Goal: Task Accomplishment & Management: Manage account settings

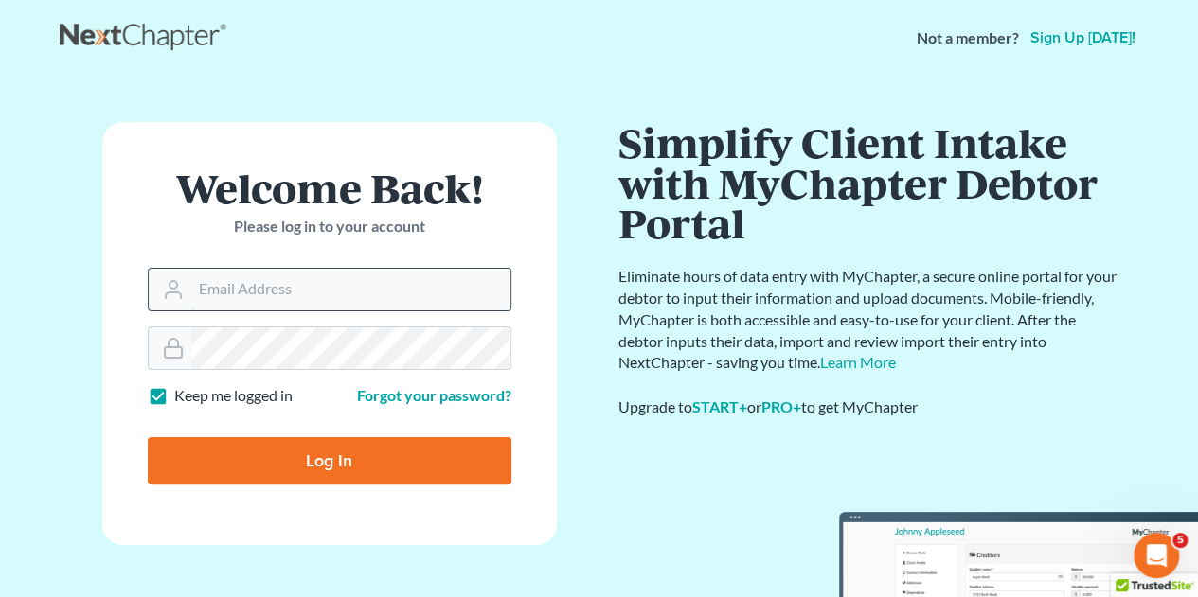
click at [292, 284] on input "Email Address" at bounding box center [350, 290] width 319 height 42
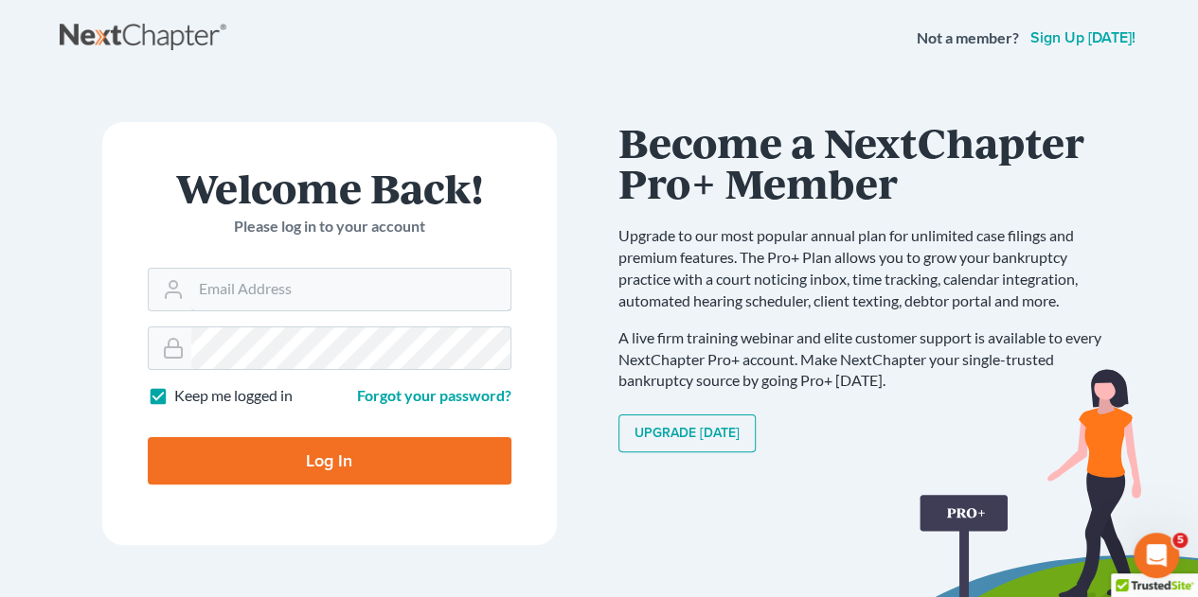
type input "[EMAIL_ADDRESS][DOMAIN_NAME]"
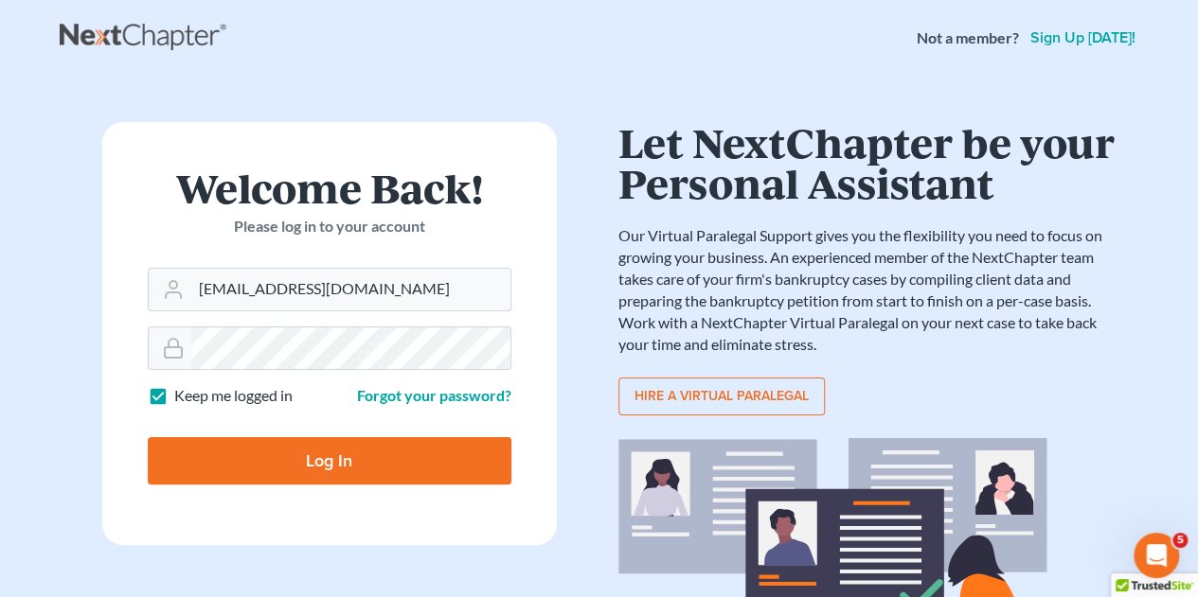
click at [316, 462] on input "Log In" at bounding box center [330, 460] width 364 height 47
type input "Thinking..."
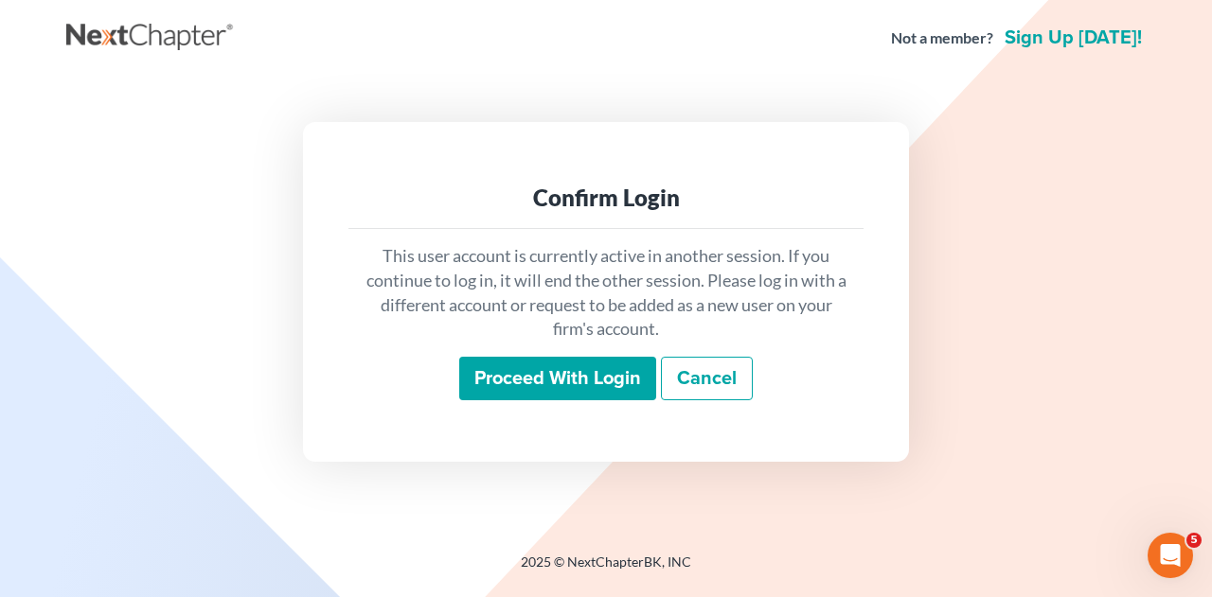
click at [517, 381] on input "Proceed with login" at bounding box center [557, 379] width 197 height 44
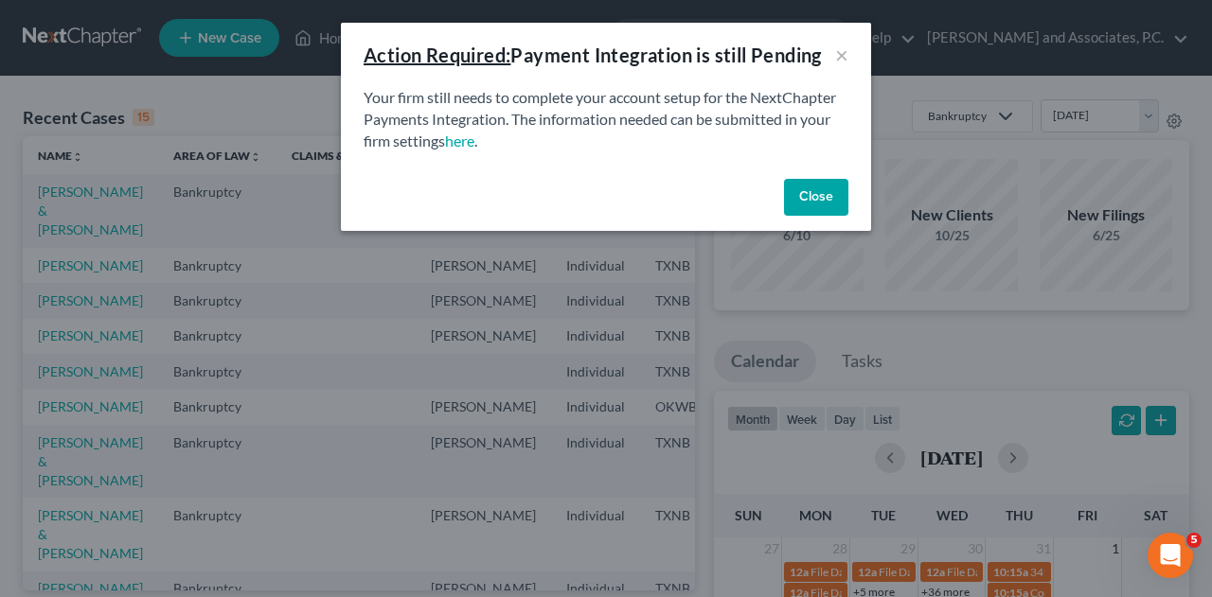
click at [813, 202] on button "Close" at bounding box center [816, 198] width 64 height 38
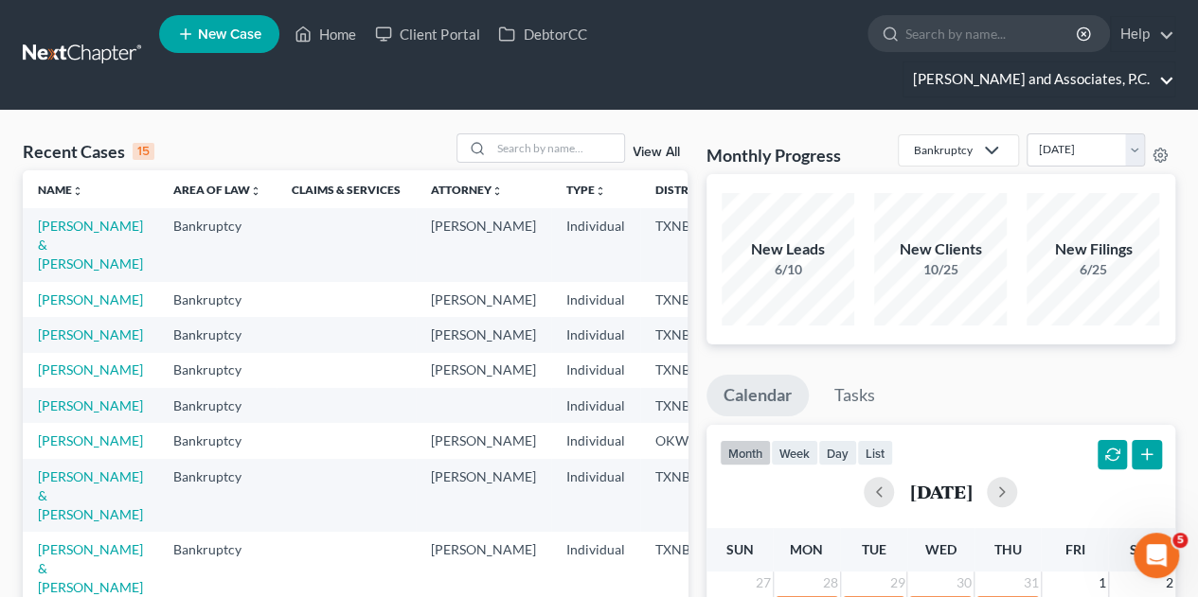
click at [1107, 62] on link "Monte J. White and Associates, P.C." at bounding box center [1038, 79] width 271 height 34
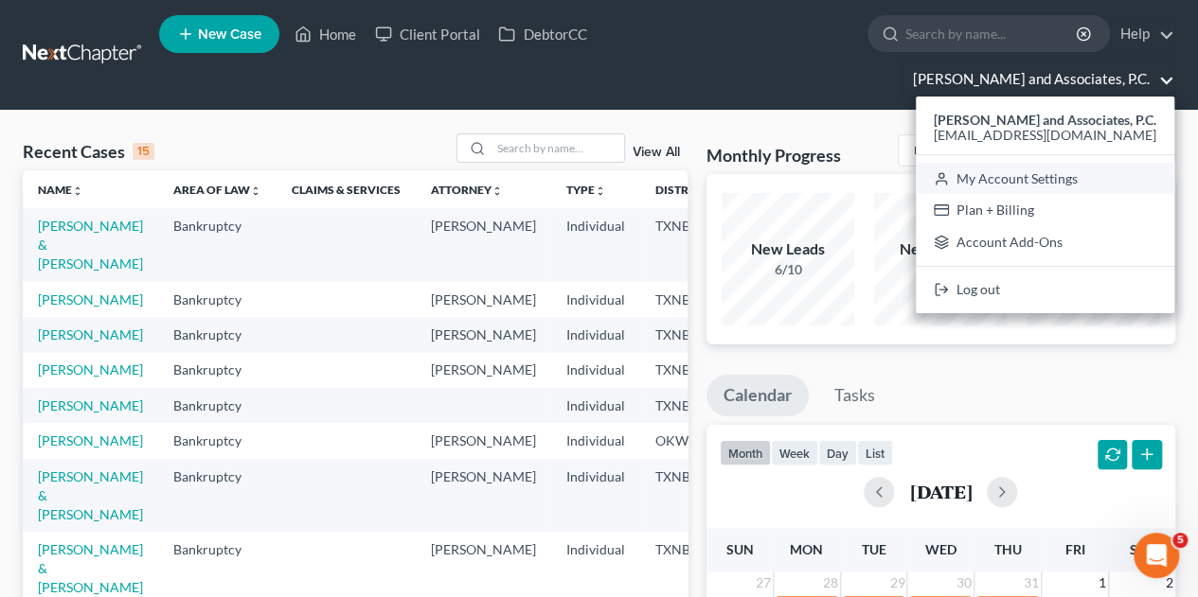
click at [1068, 163] on link "My Account Settings" at bounding box center [1044, 179] width 258 height 32
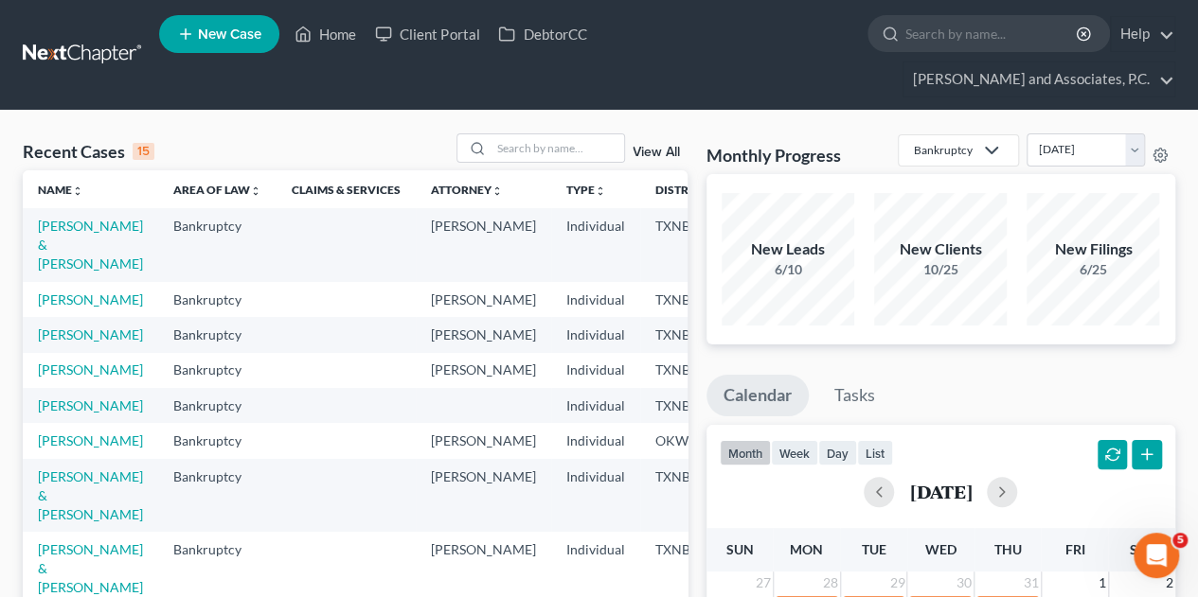
select select "23"
select select "45"
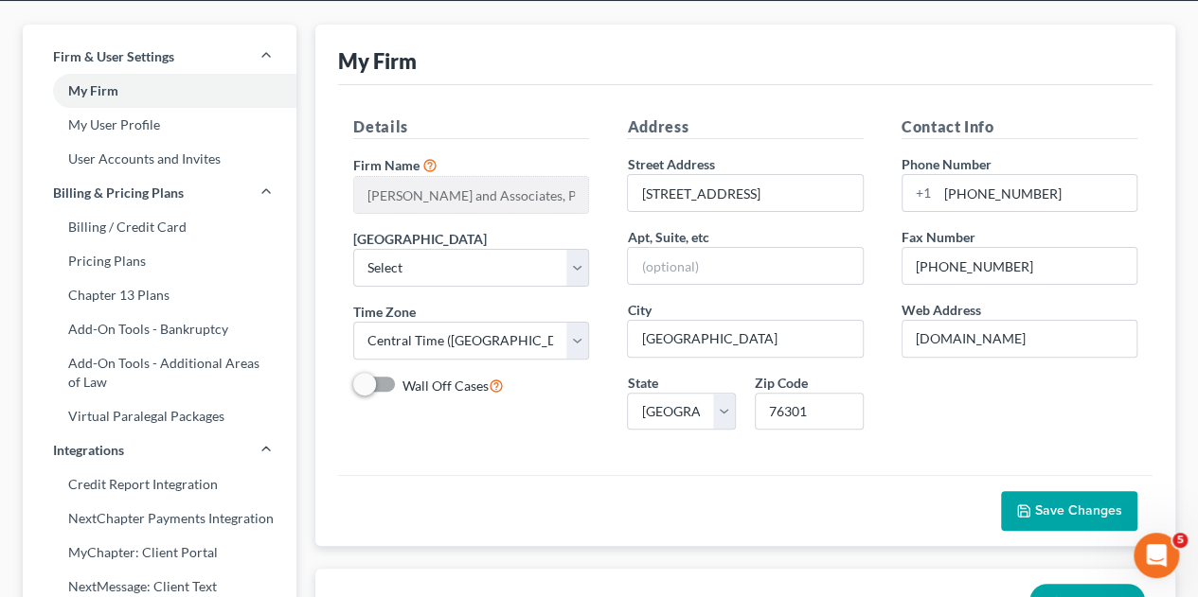
scroll to position [106, 0]
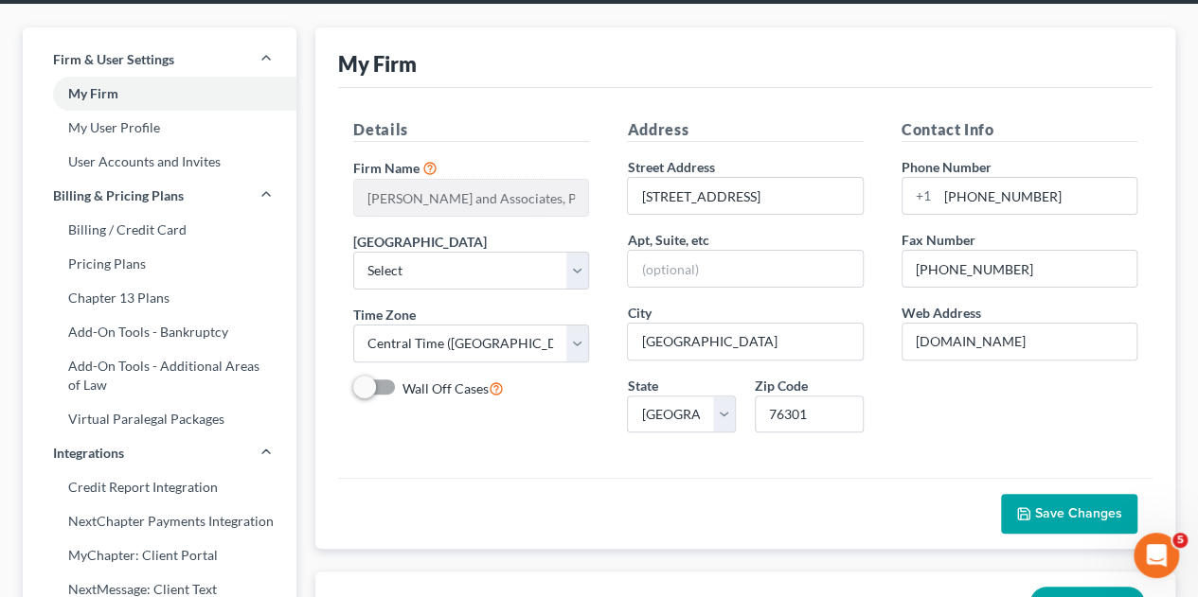
click at [144, 111] on link "My User Profile" at bounding box center [160, 128] width 274 height 34
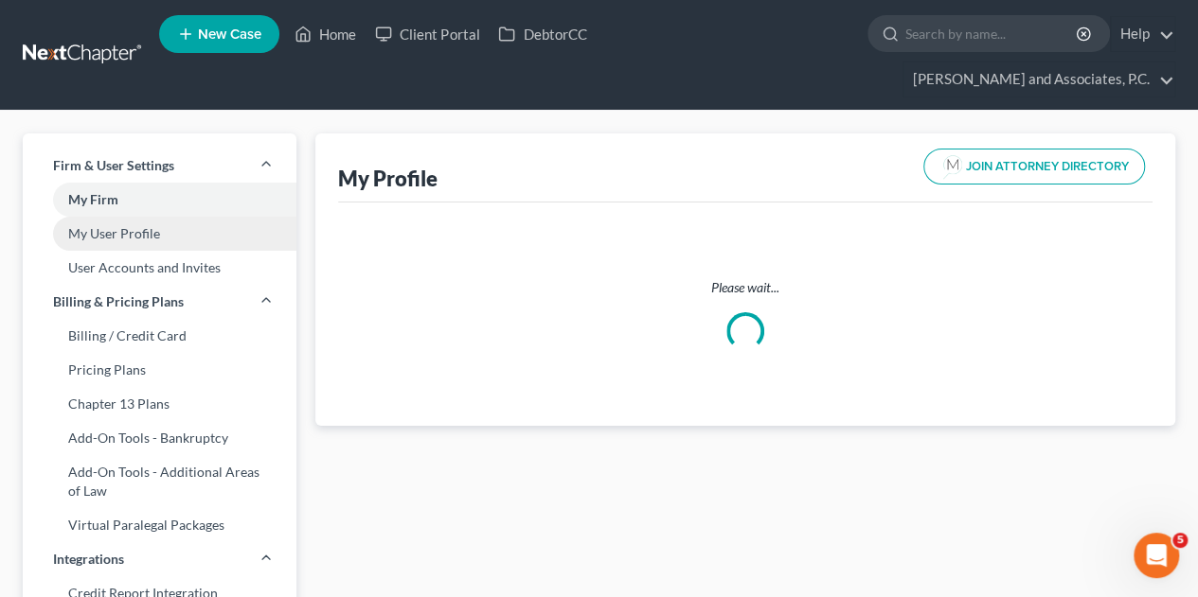
select select "45"
select select "78"
select select "attorney"
select select "1"
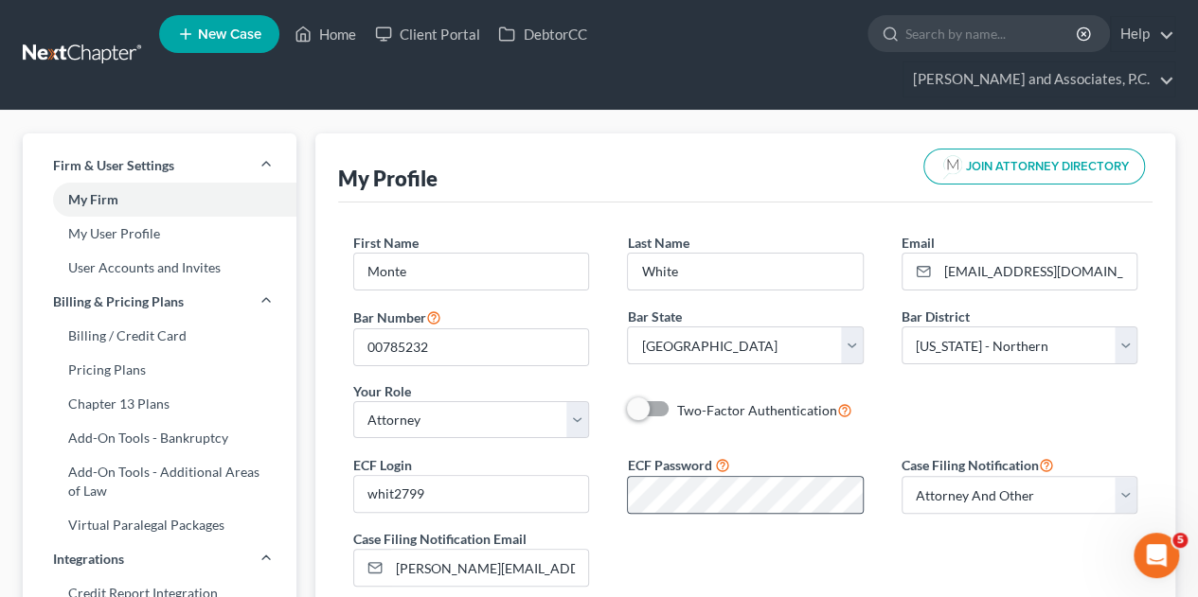
click at [862, 476] on div at bounding box center [745, 495] width 236 height 38
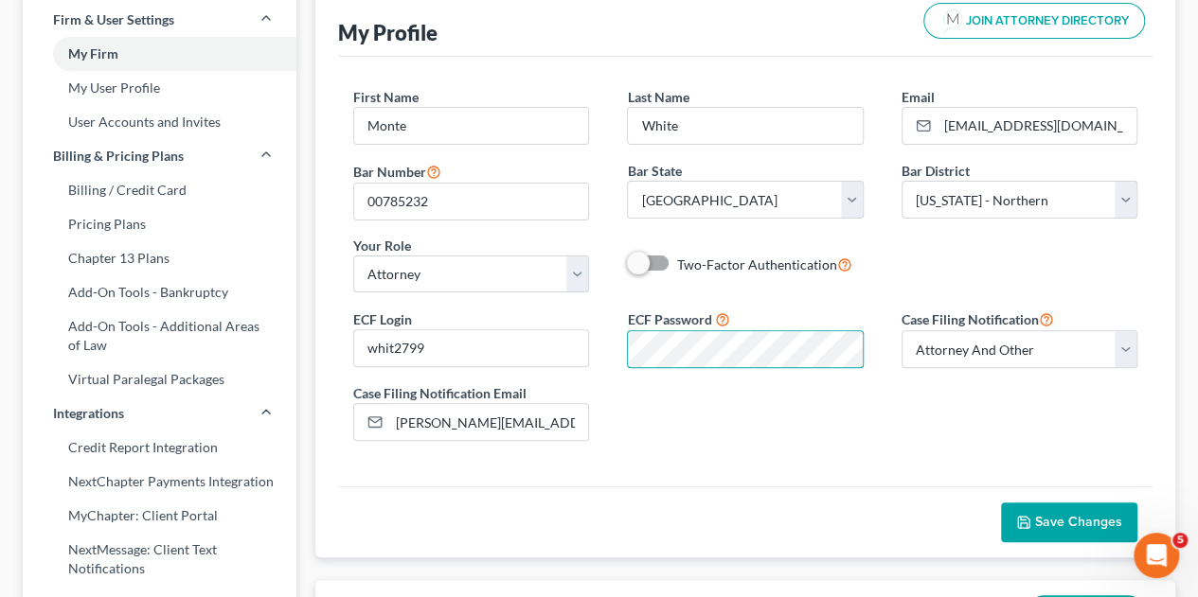
scroll to position [163, 0]
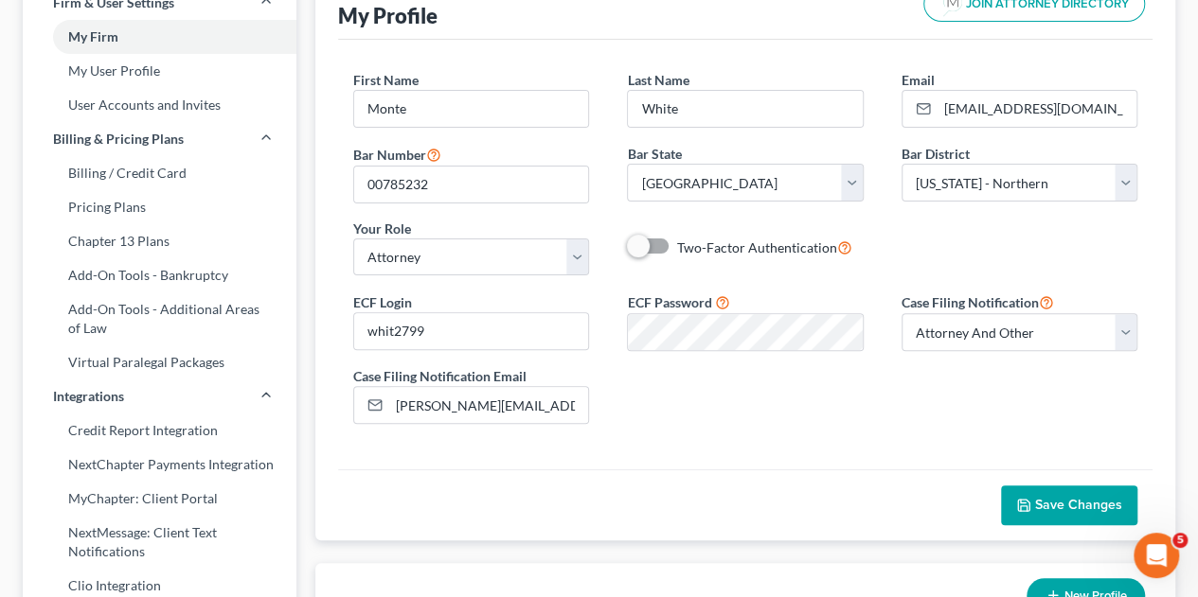
click at [1096, 497] on span "Save Changes" at bounding box center [1078, 505] width 87 height 16
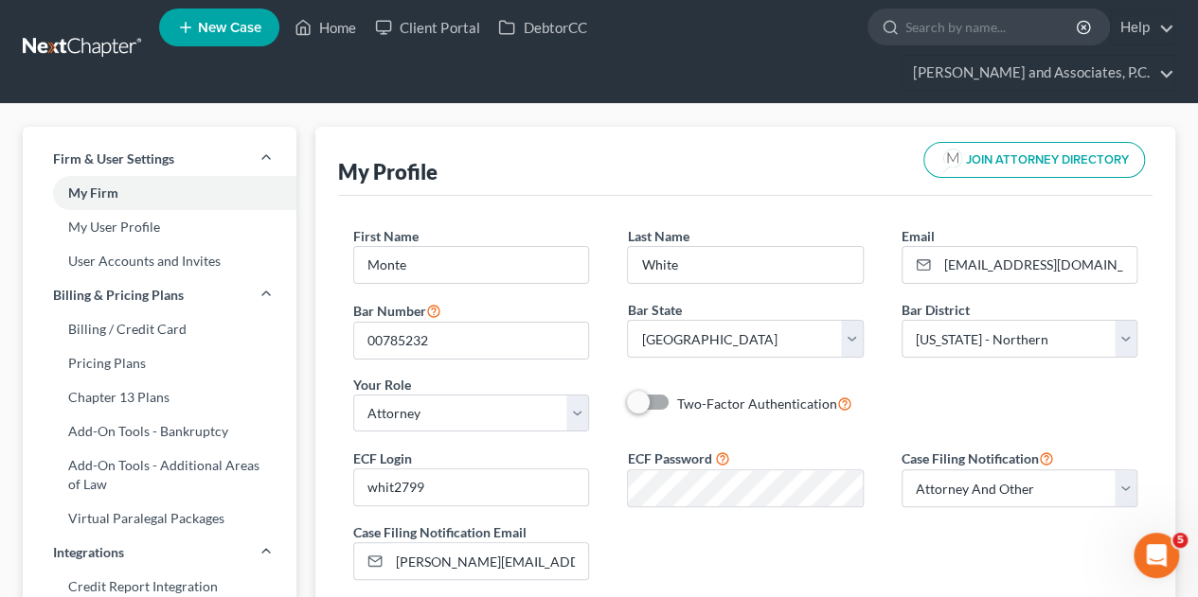
scroll to position [0, 0]
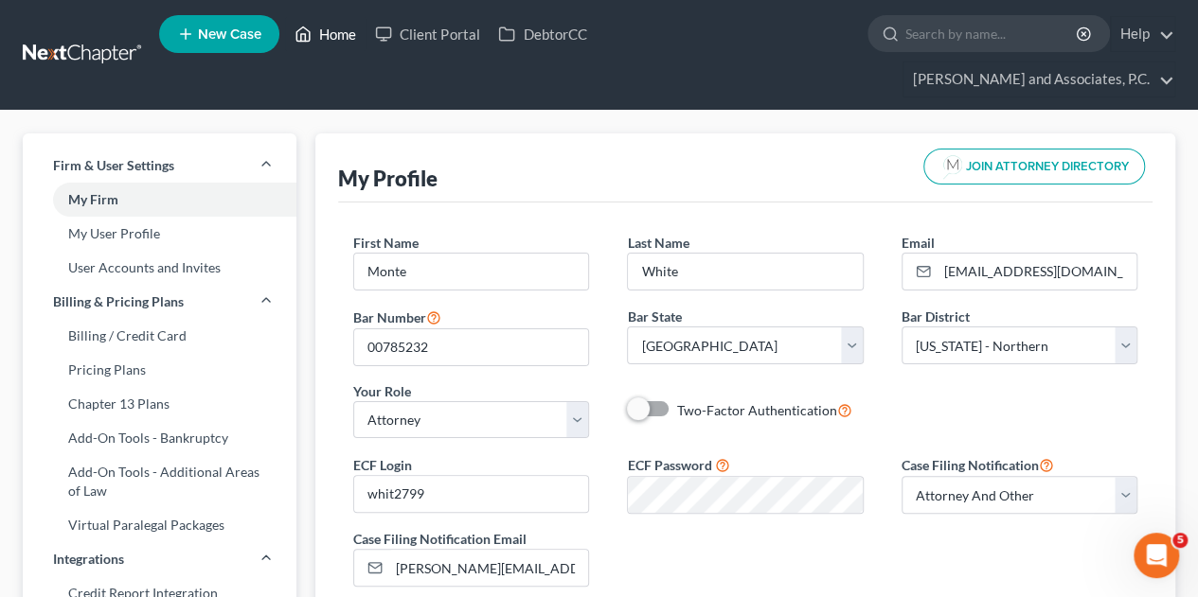
click at [343, 41] on link "Home" at bounding box center [325, 34] width 80 height 34
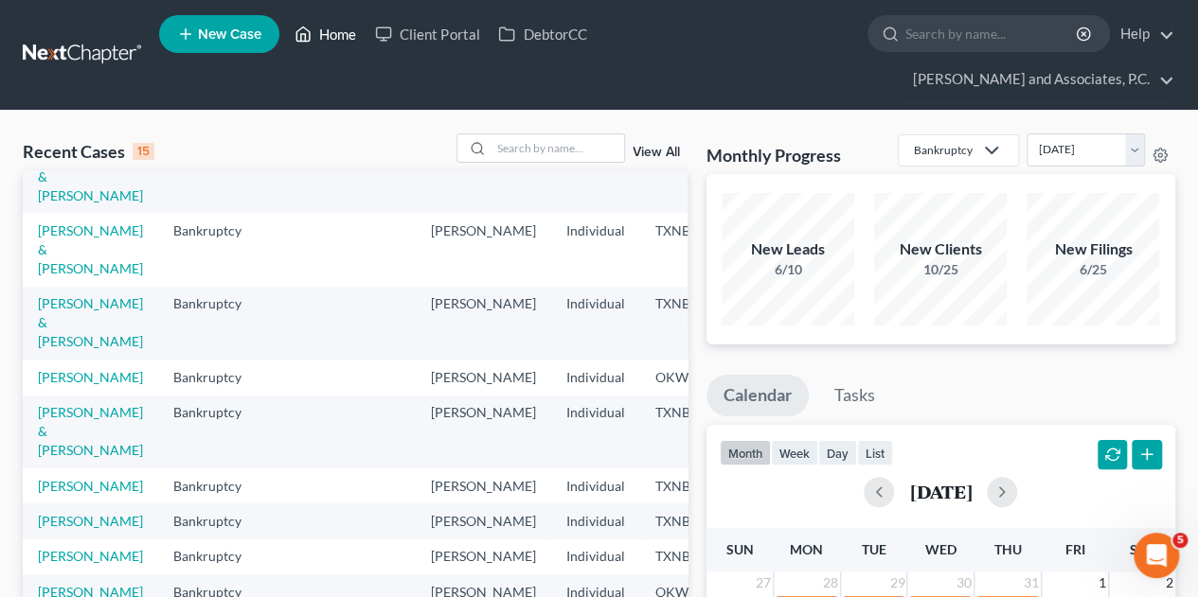
scroll to position [502, 0]
click at [295, 504] on td at bounding box center [345, 521] width 139 height 35
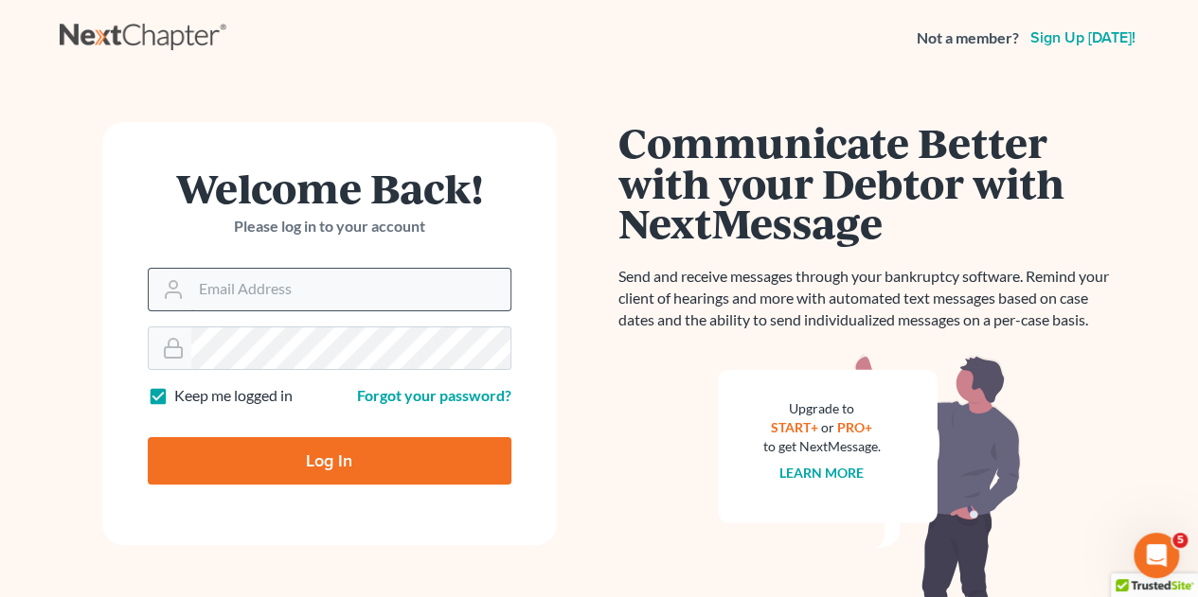
click at [355, 289] on input "Email Address" at bounding box center [350, 290] width 319 height 42
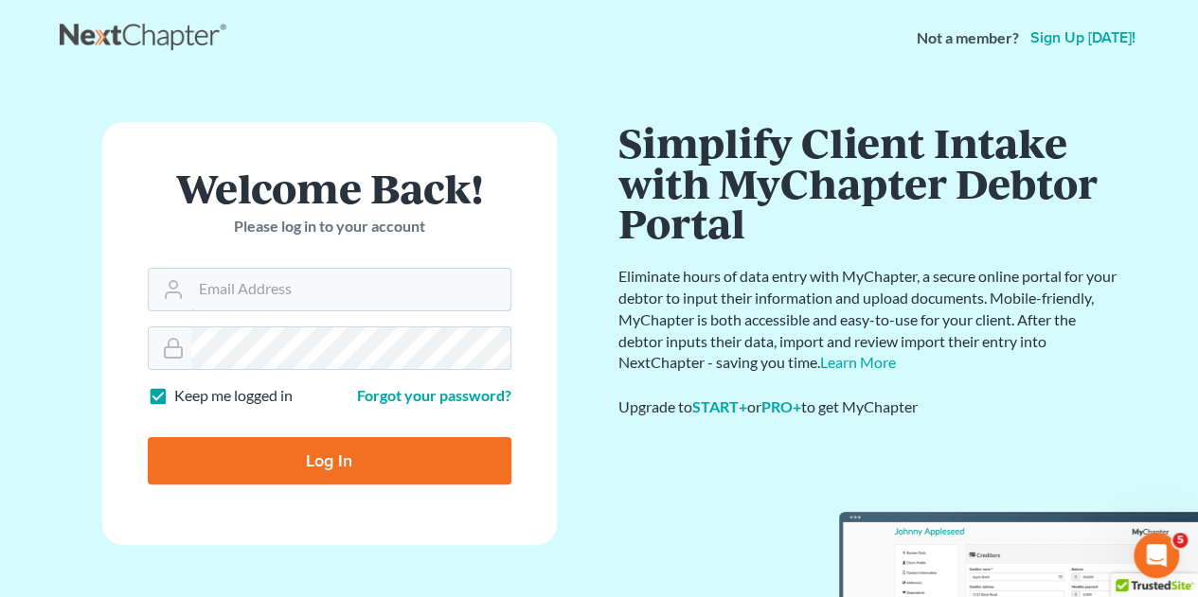
type input "[EMAIL_ADDRESS][DOMAIN_NAME]"
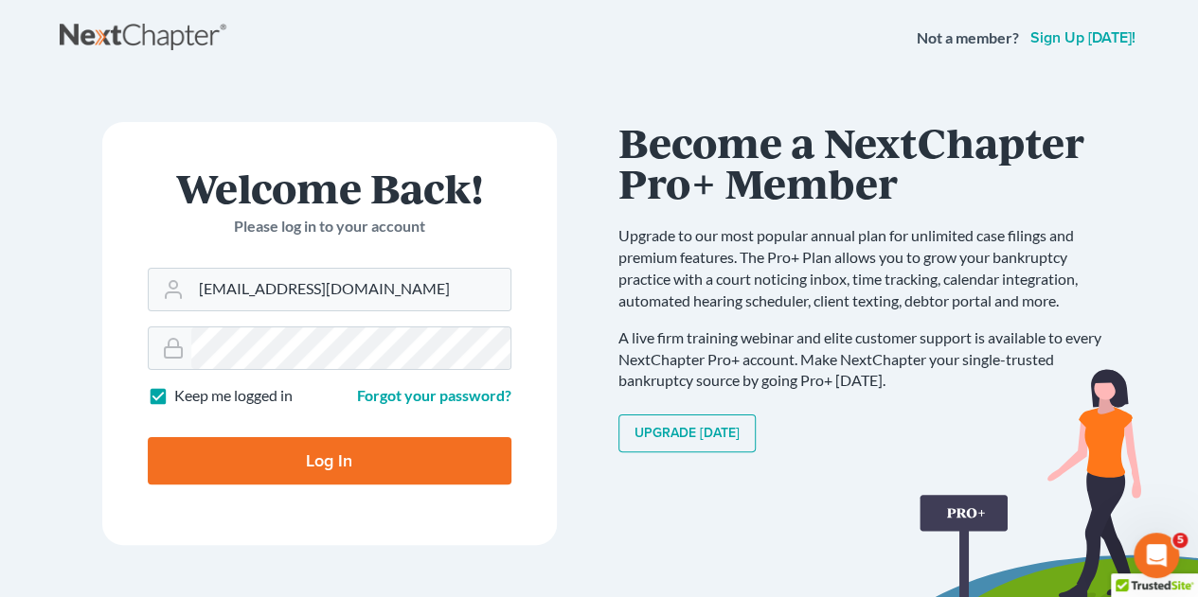
click at [323, 465] on input "Log In" at bounding box center [330, 460] width 364 height 47
type input "Thinking..."
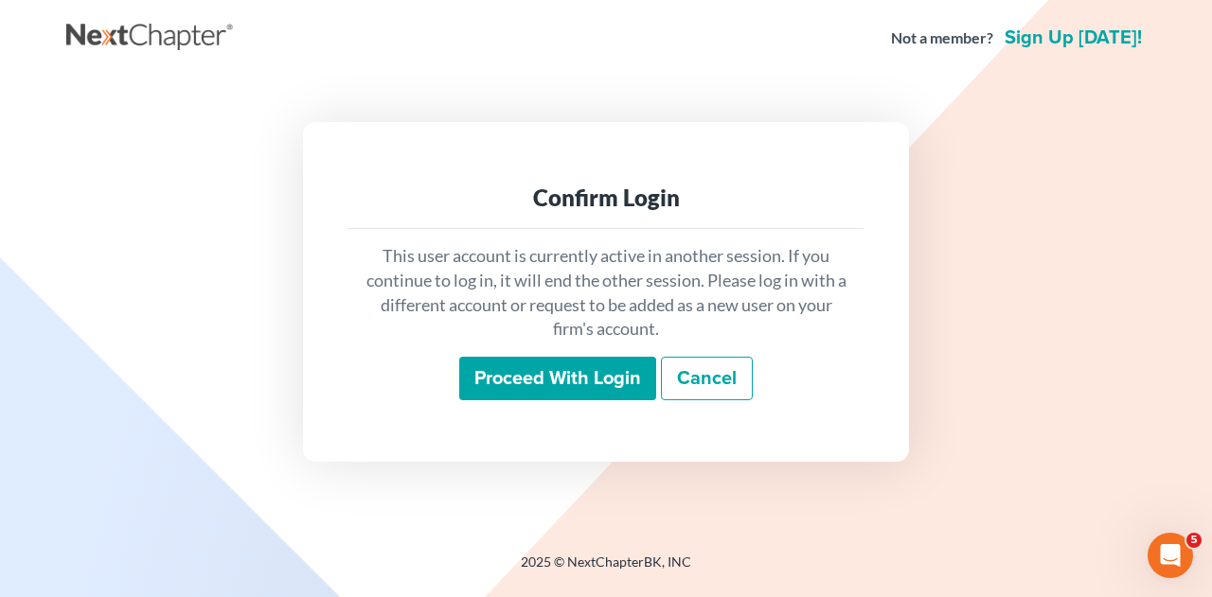
click at [538, 384] on input "Proceed with login" at bounding box center [557, 379] width 197 height 44
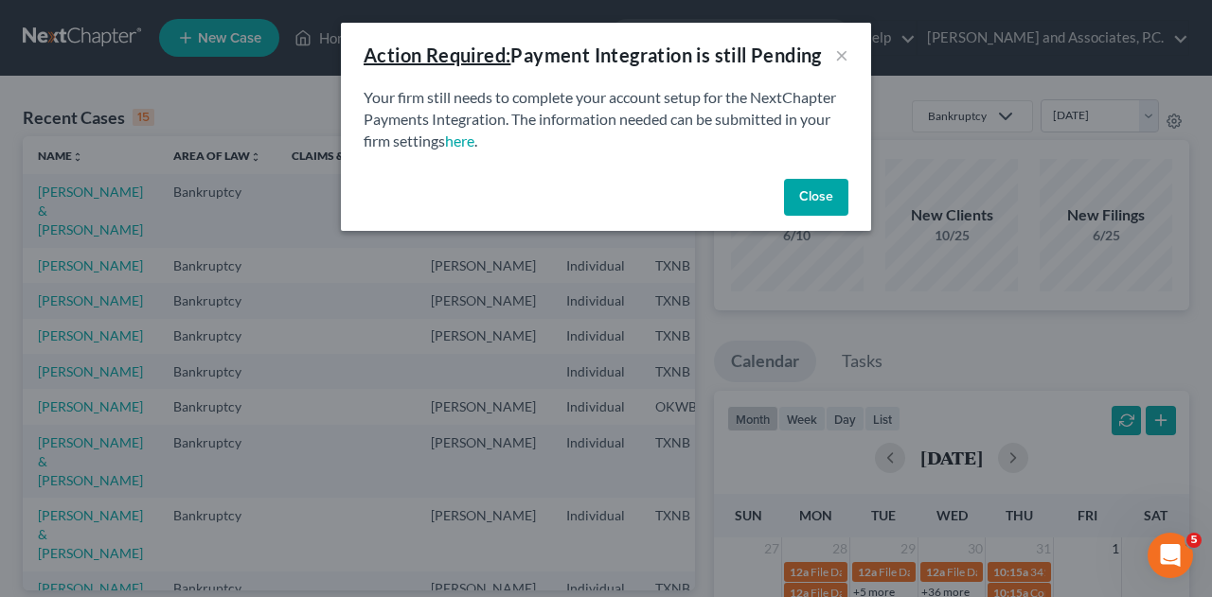
click at [813, 204] on button "Close" at bounding box center [816, 198] width 64 height 38
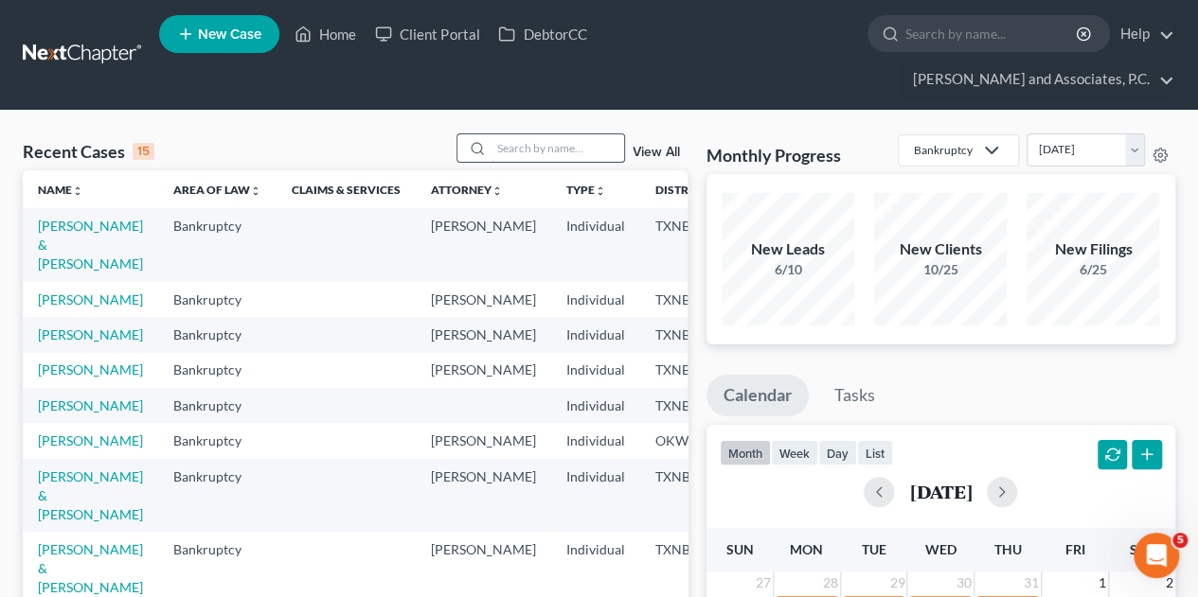
click at [519, 134] on input "search" at bounding box center [557, 147] width 133 height 27
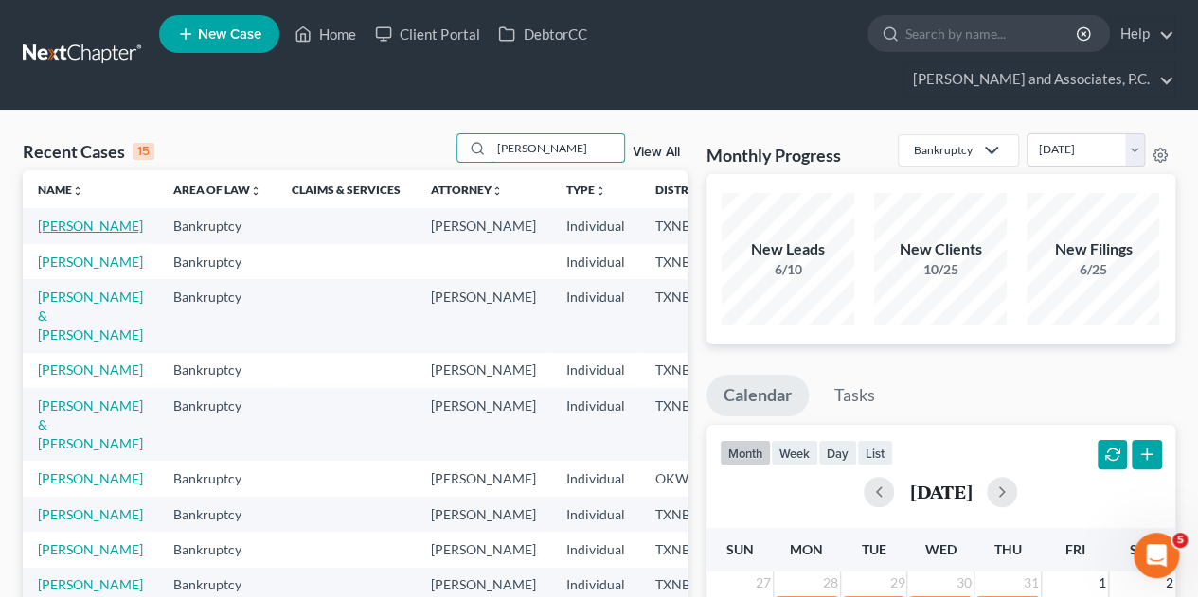
type input "herr"
click at [62, 218] on link "Herricks, Jacob" at bounding box center [90, 226] width 105 height 16
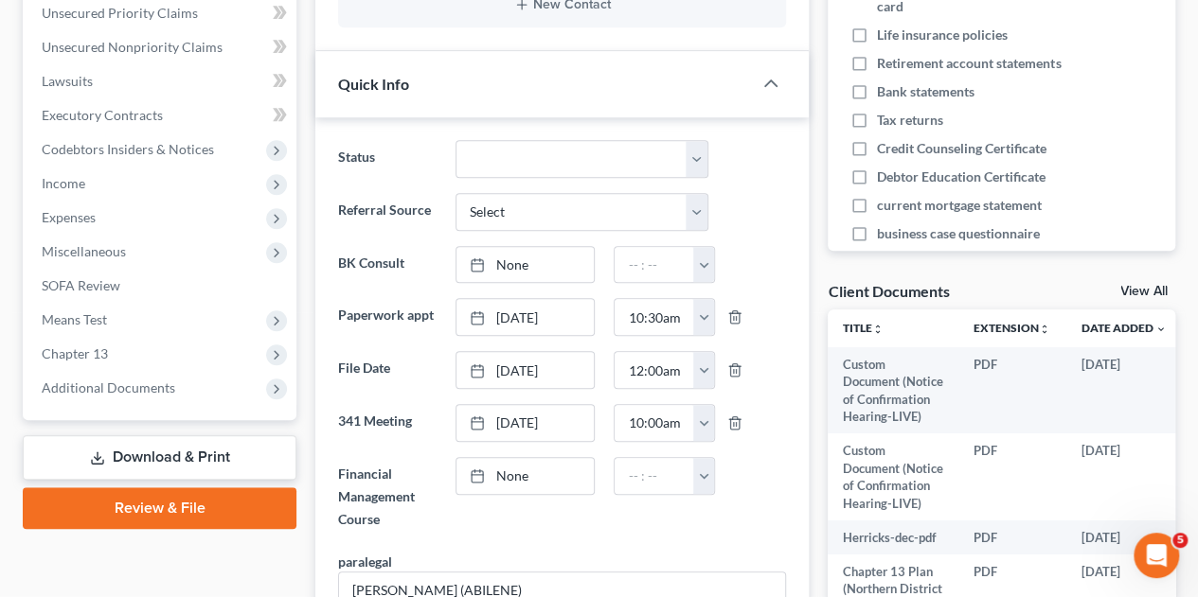
scroll to position [532, 0]
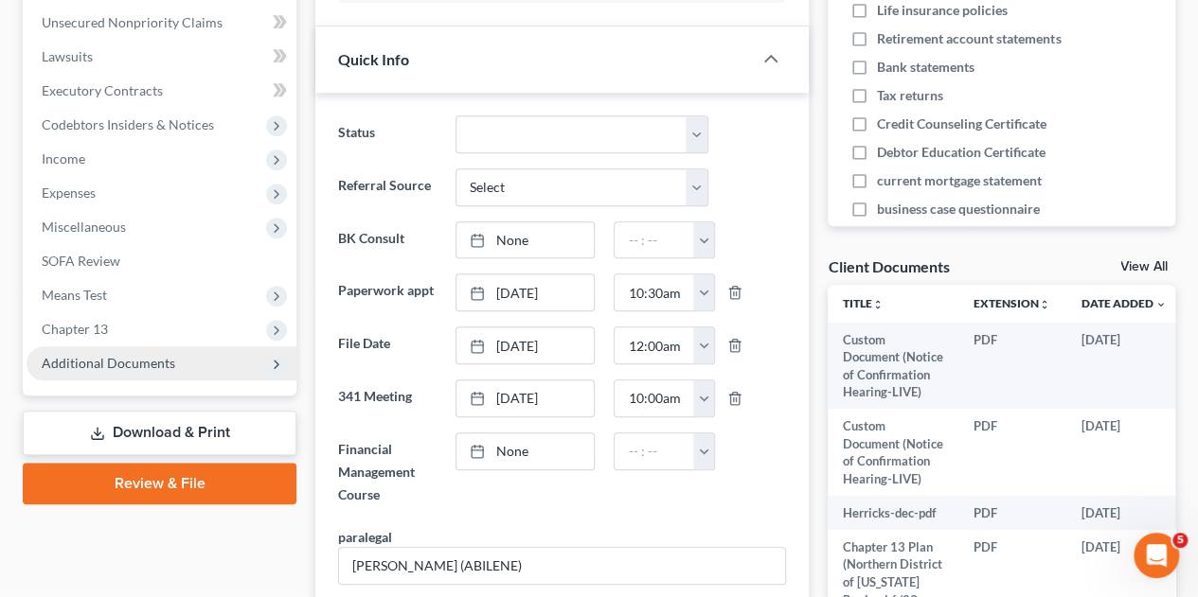
click at [150, 355] on span "Additional Documents" at bounding box center [108, 363] width 133 height 16
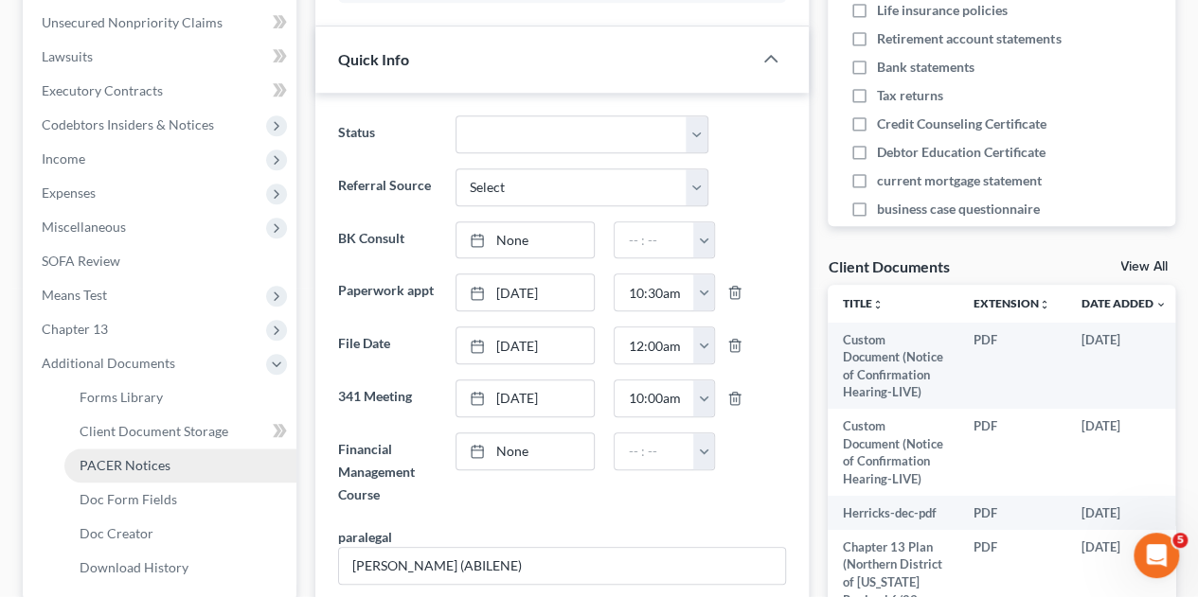
click at [150, 457] on span "PACER Notices" at bounding box center [125, 465] width 91 height 16
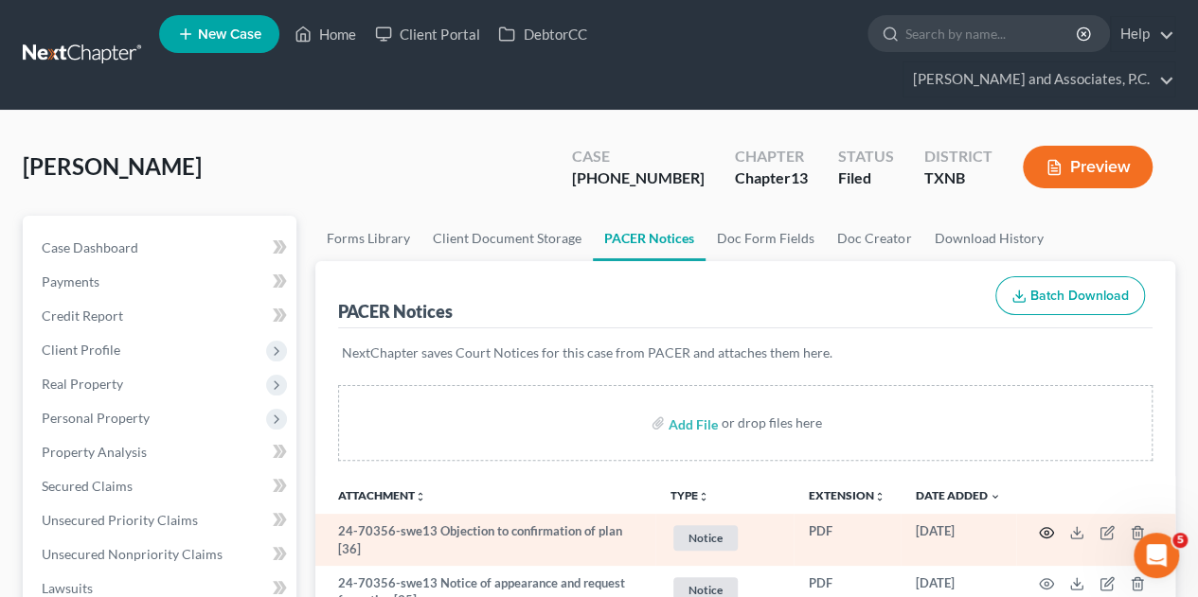
click at [1047, 531] on circle "button" at bounding box center [1046, 533] width 4 height 4
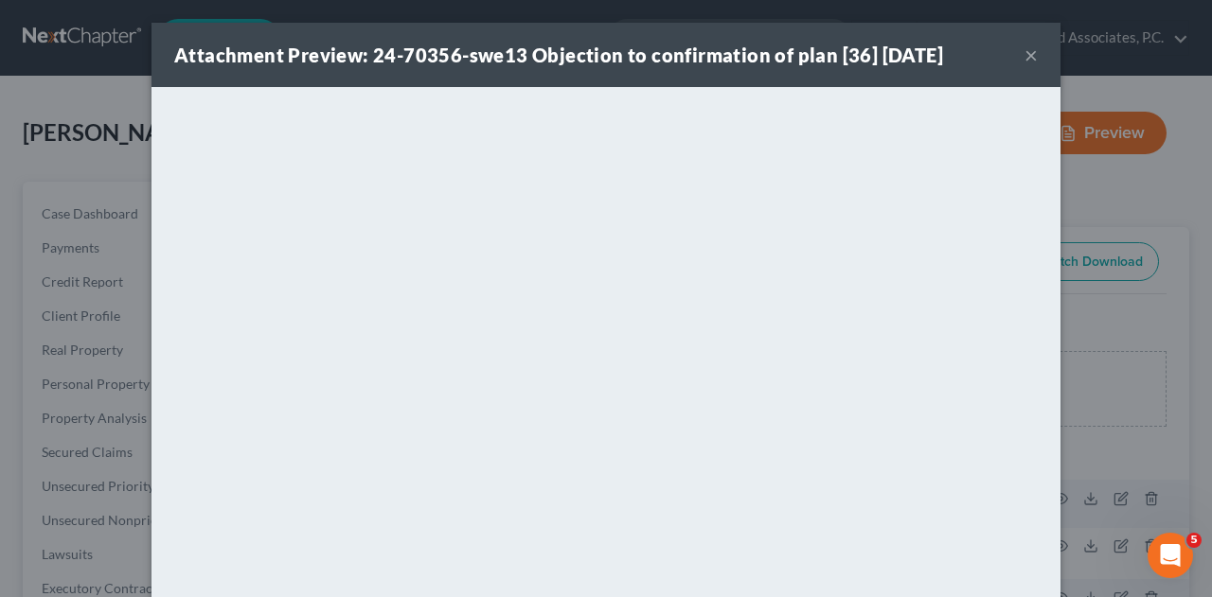
click at [1028, 54] on button "×" at bounding box center [1030, 55] width 13 height 23
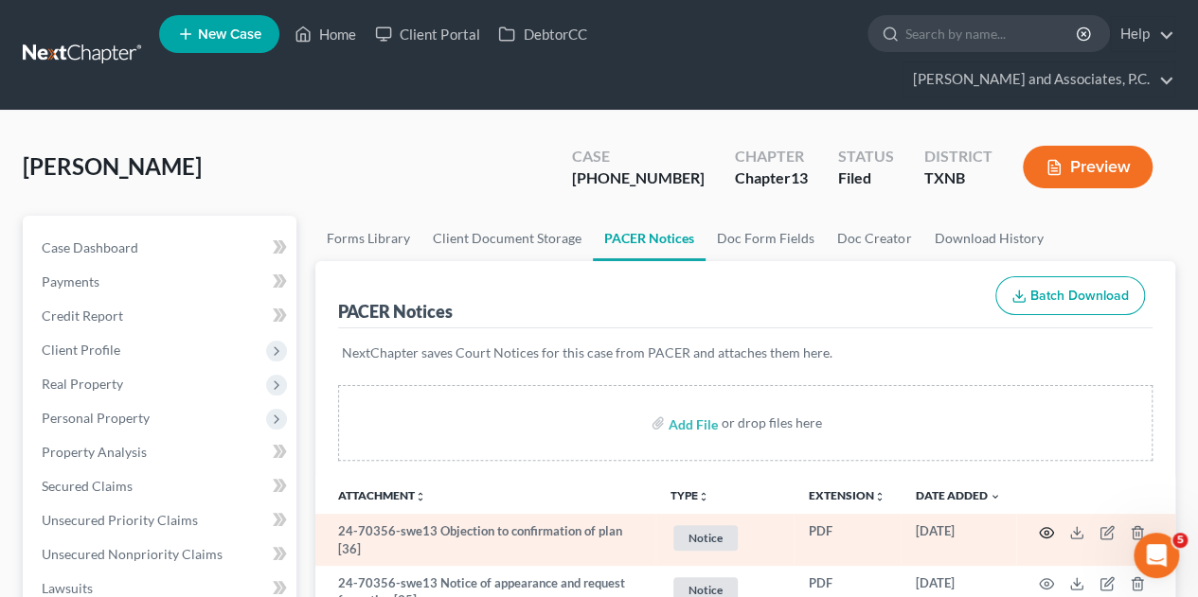
click at [1045, 525] on icon "button" at bounding box center [1045, 532] width 15 height 15
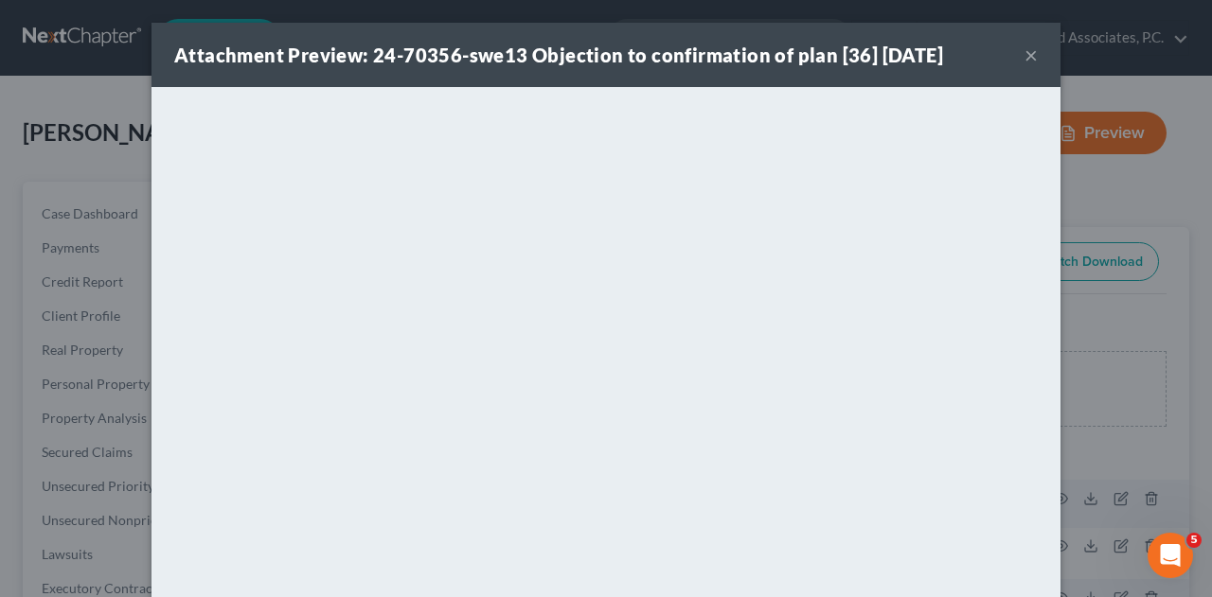
click at [1024, 60] on button "×" at bounding box center [1030, 55] width 13 height 23
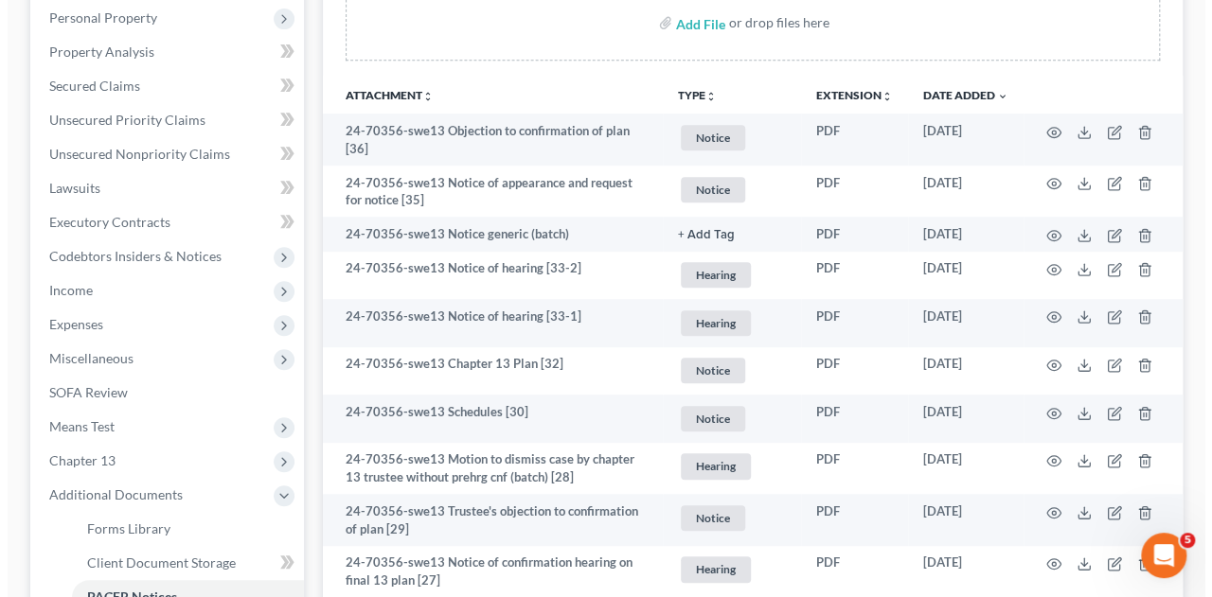
scroll to position [404, 0]
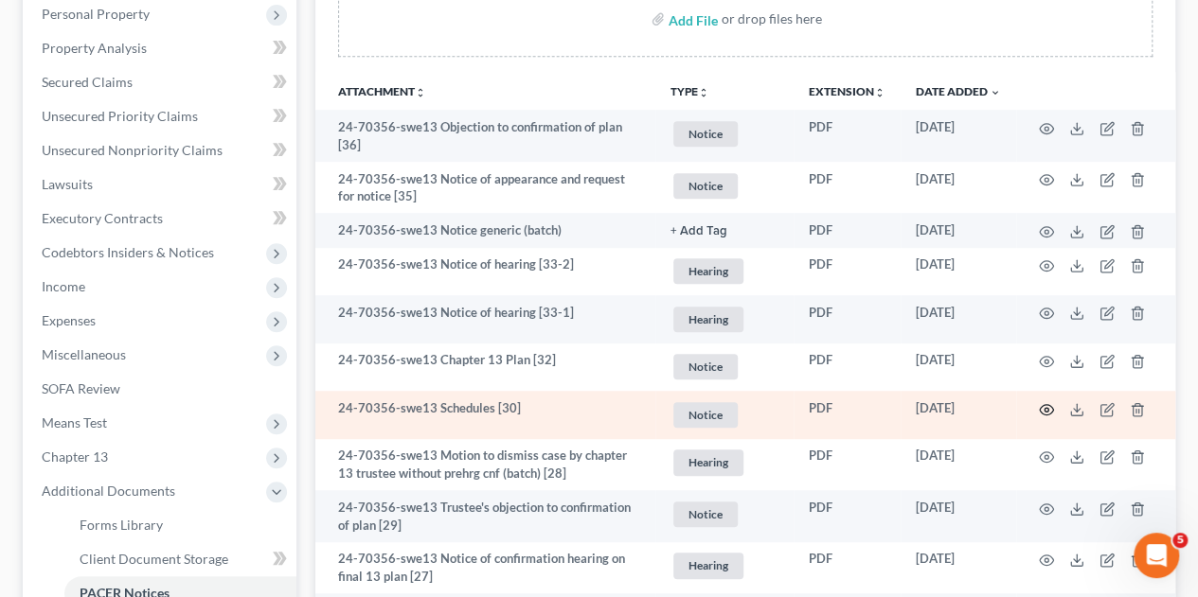
click at [1044, 408] on circle "button" at bounding box center [1046, 410] width 4 height 4
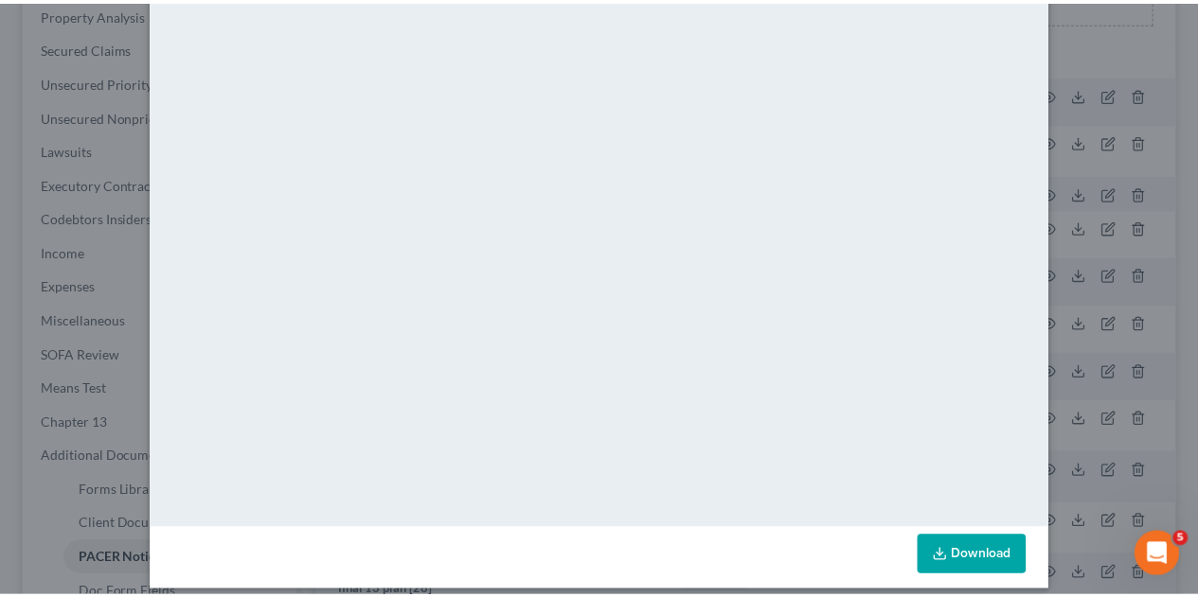
scroll to position [193, 0]
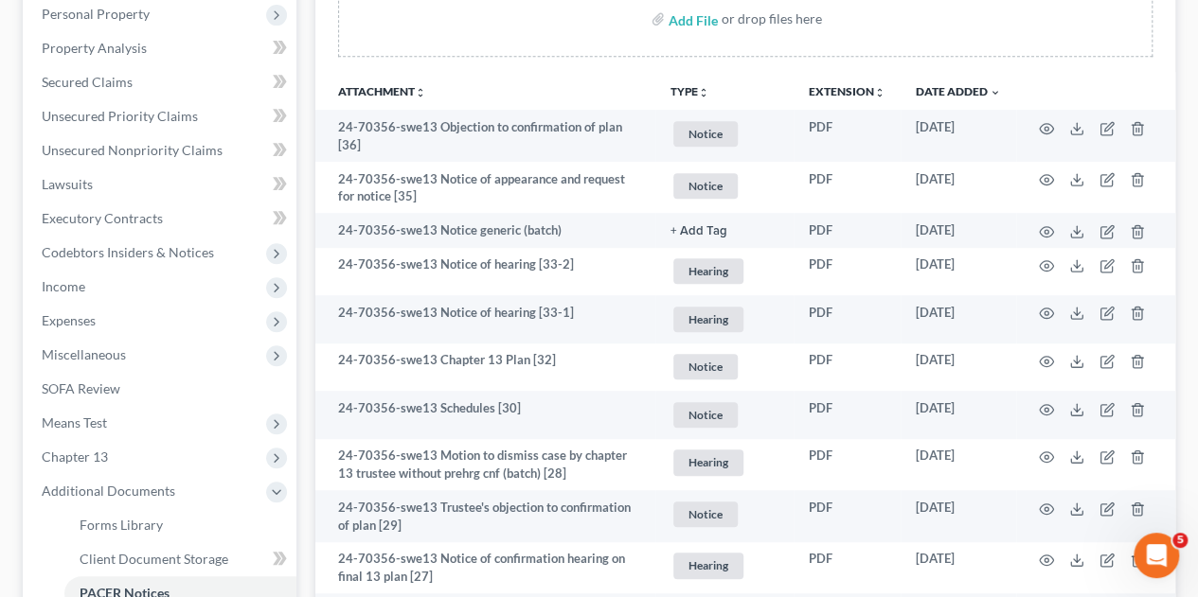
drag, startPoint x: 1199, startPoint y: 425, endPoint x: 1201, endPoint y: 353, distance: 72.0
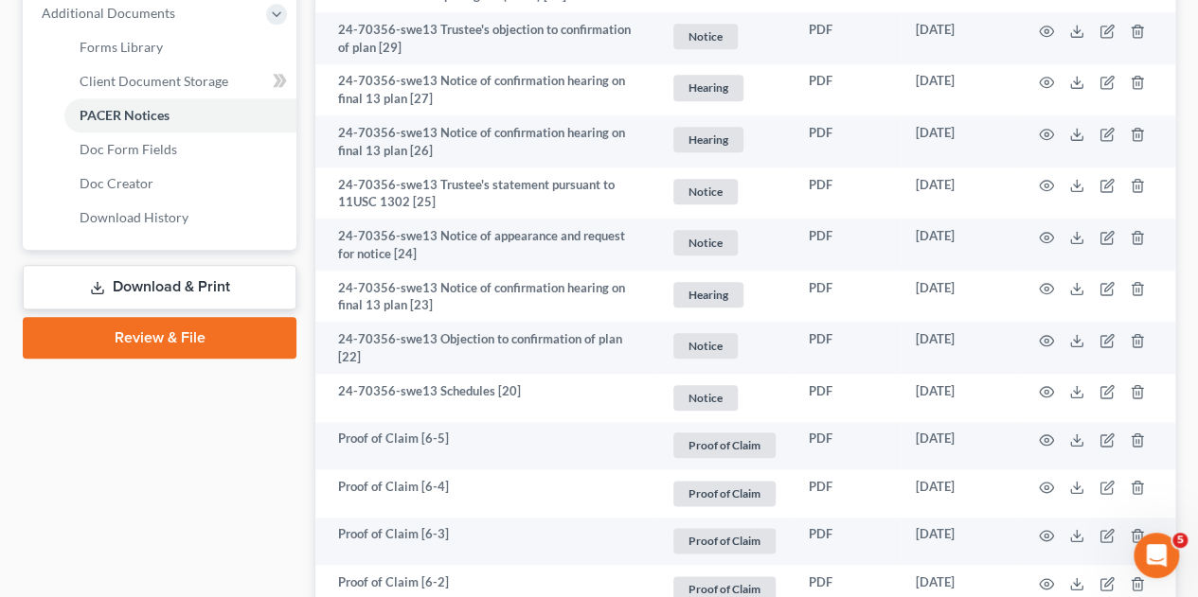
scroll to position [890, 0]
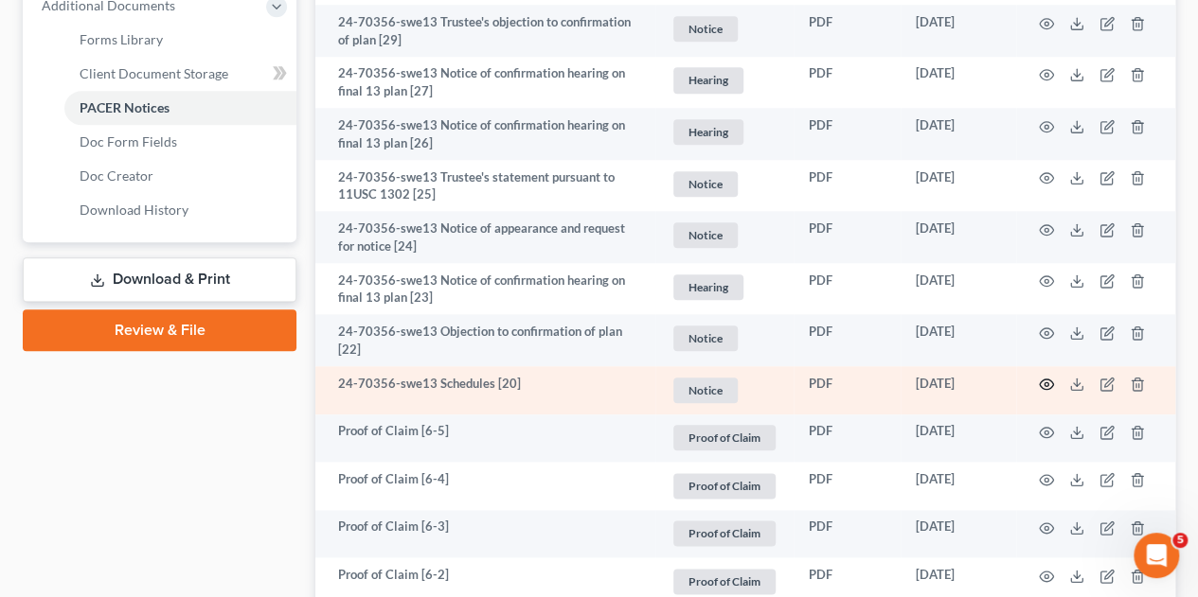
click at [1047, 377] on icon "button" at bounding box center [1045, 384] width 15 height 15
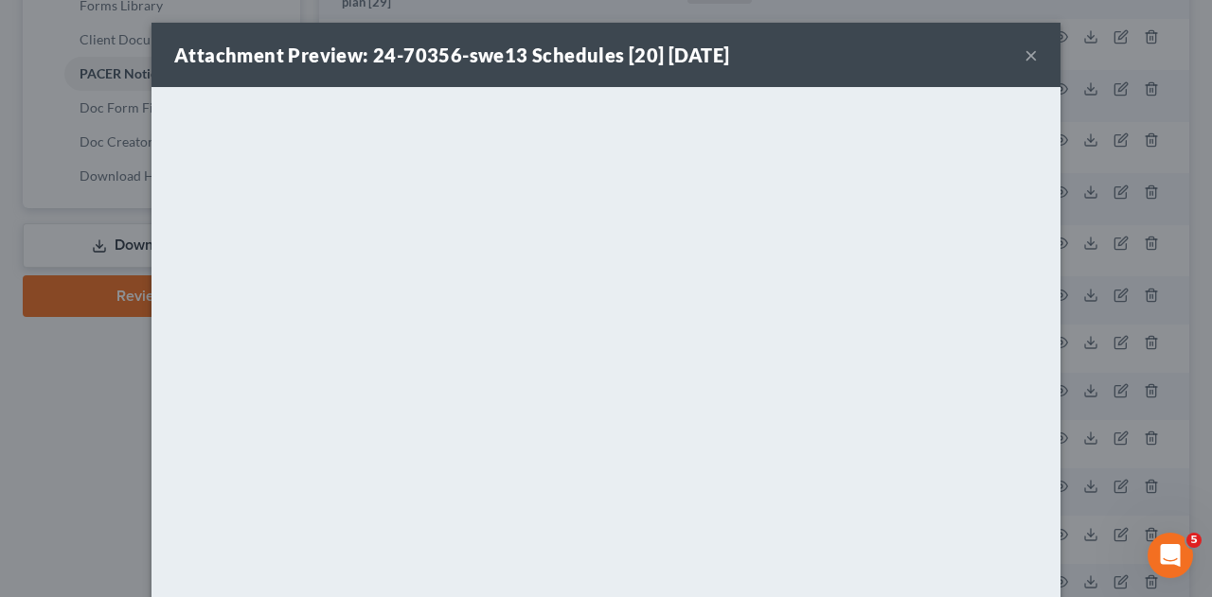
click at [1028, 56] on button "×" at bounding box center [1030, 55] width 13 height 23
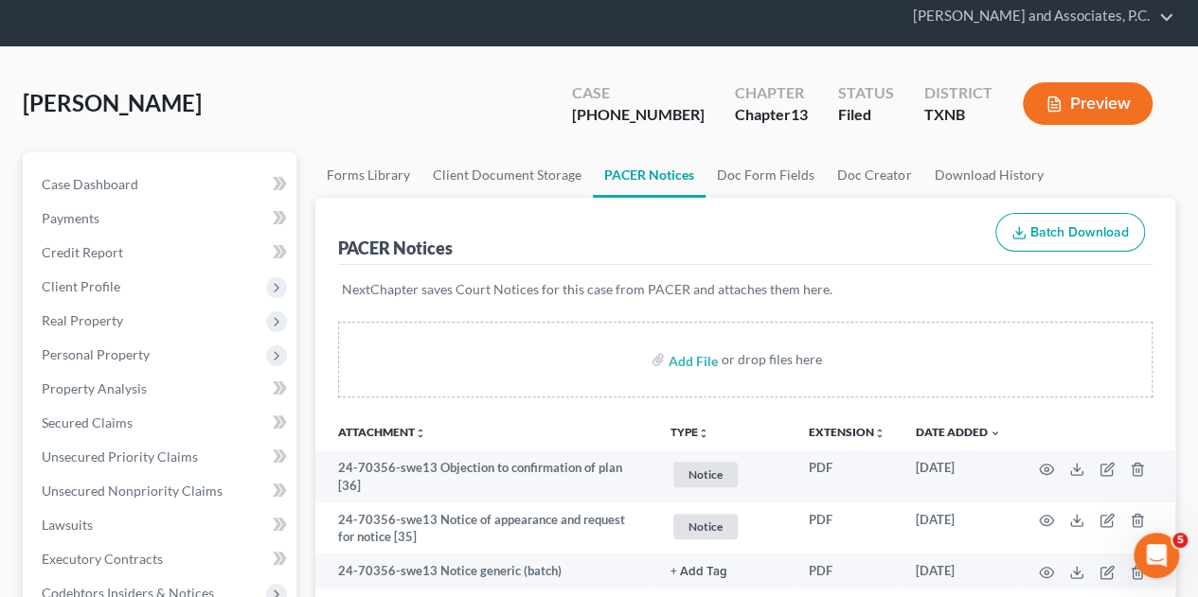
scroll to position [25, 0]
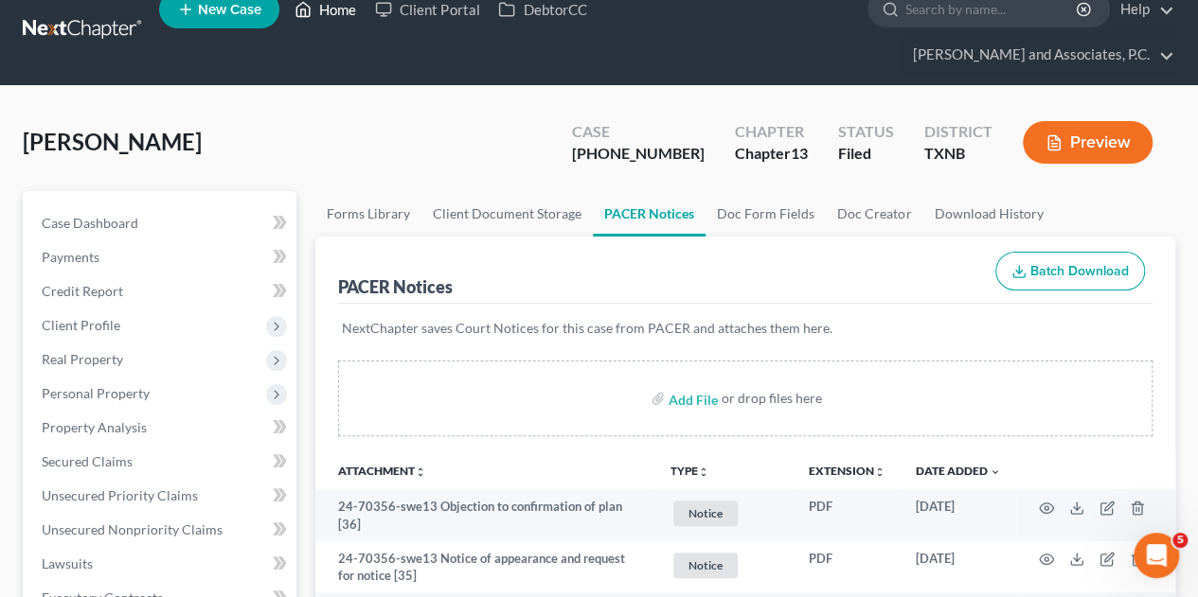
click at [342, 11] on link "Home" at bounding box center [325, 9] width 80 height 34
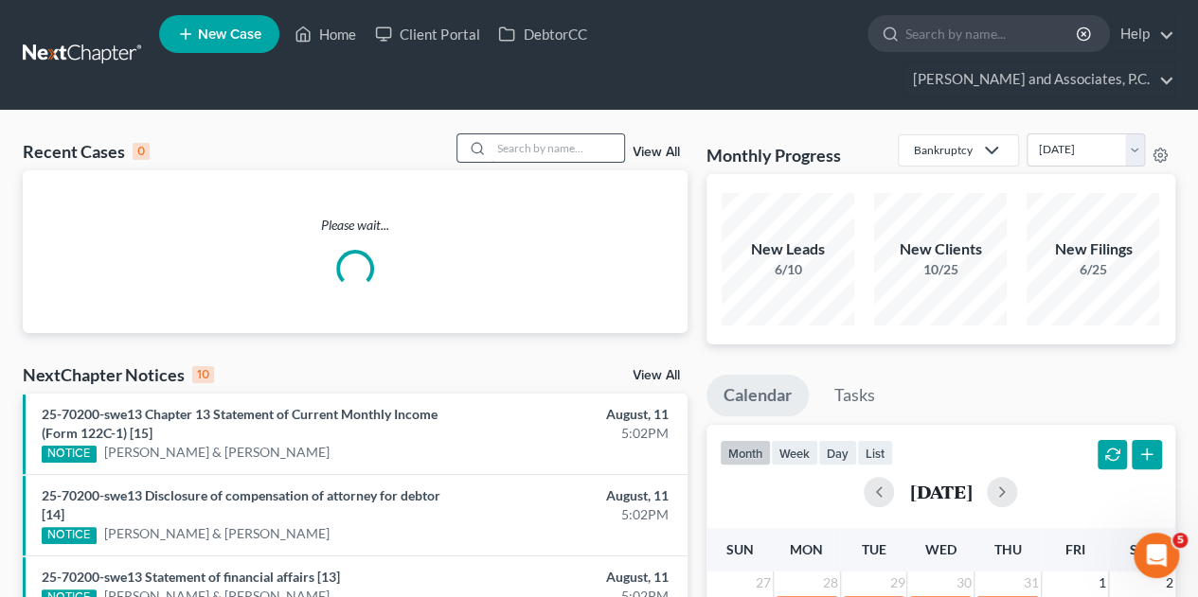
click at [504, 134] on input "search" at bounding box center [557, 147] width 133 height 27
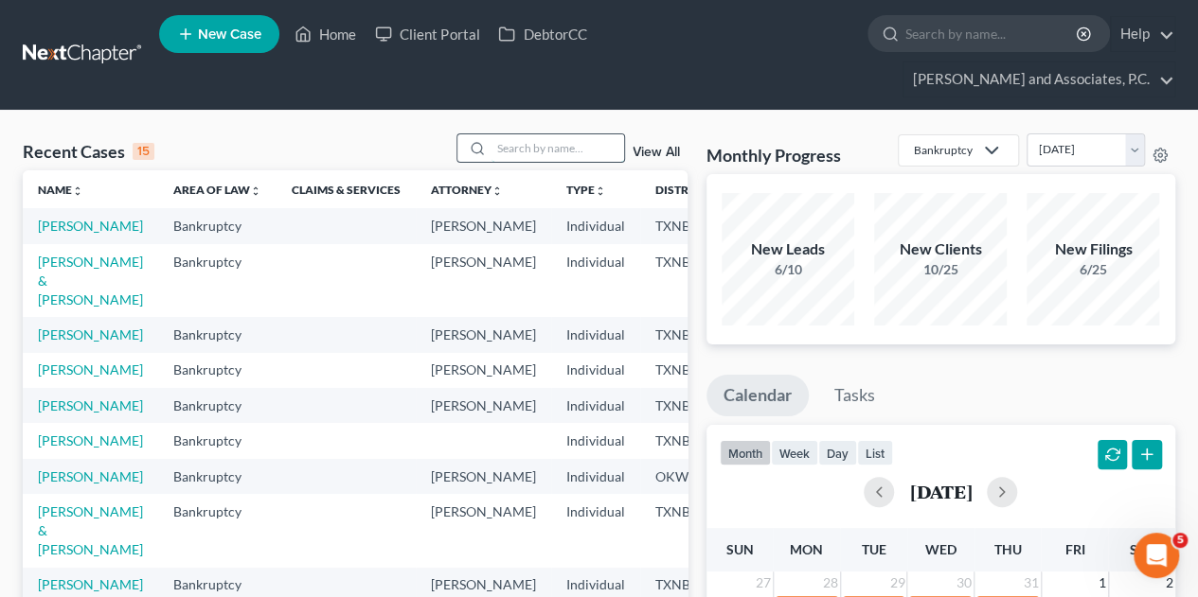
type input "d"
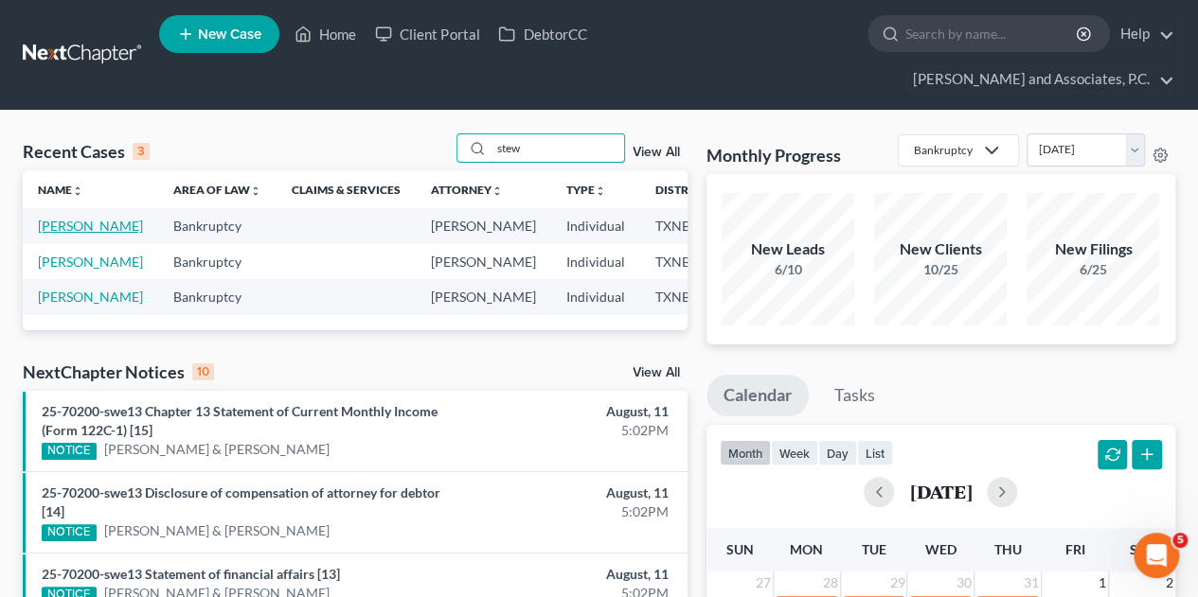
type input "stew"
click at [70, 218] on link "Stewart, Danya" at bounding box center [90, 226] width 105 height 16
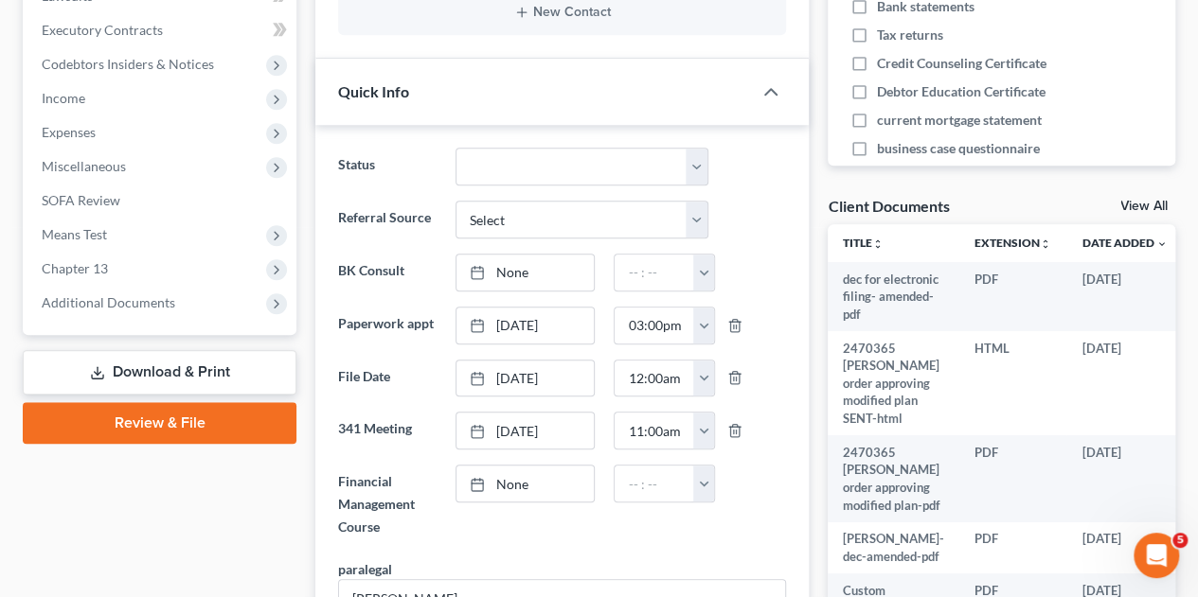
scroll to position [604, 0]
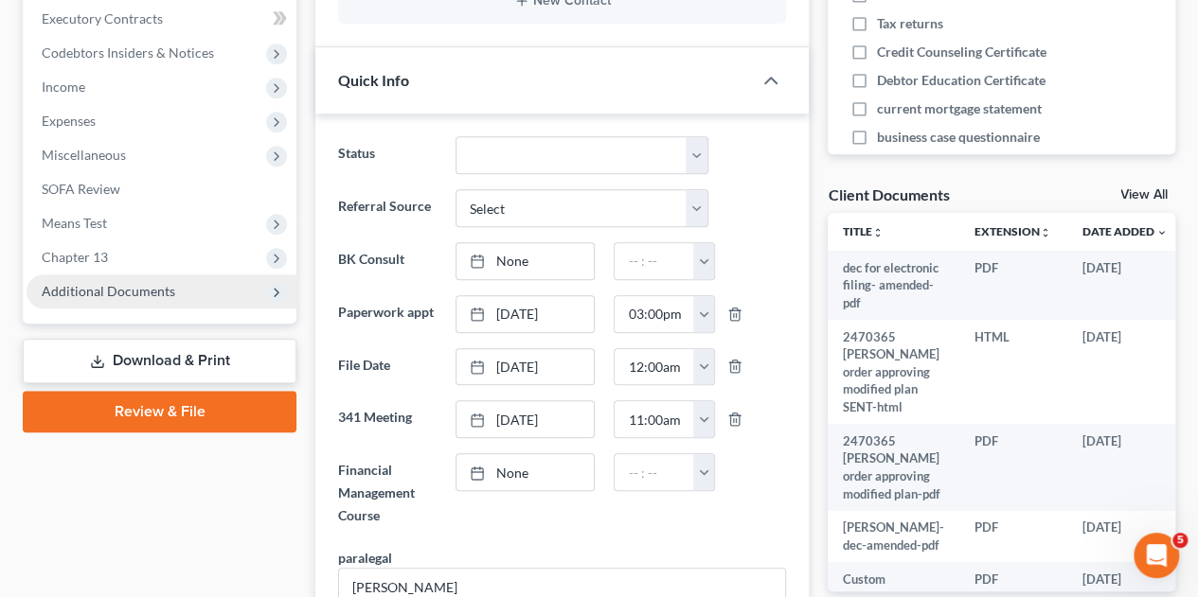
click at [146, 283] on span "Additional Documents" at bounding box center [108, 291] width 133 height 16
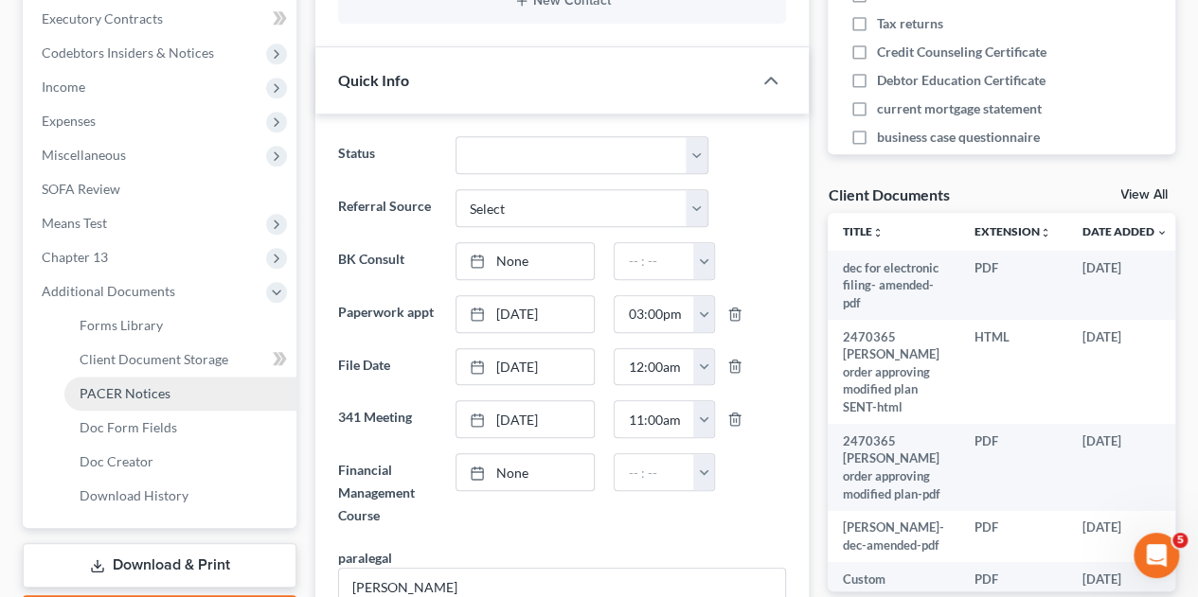
click at [121, 385] on span "PACER Notices" at bounding box center [125, 393] width 91 height 16
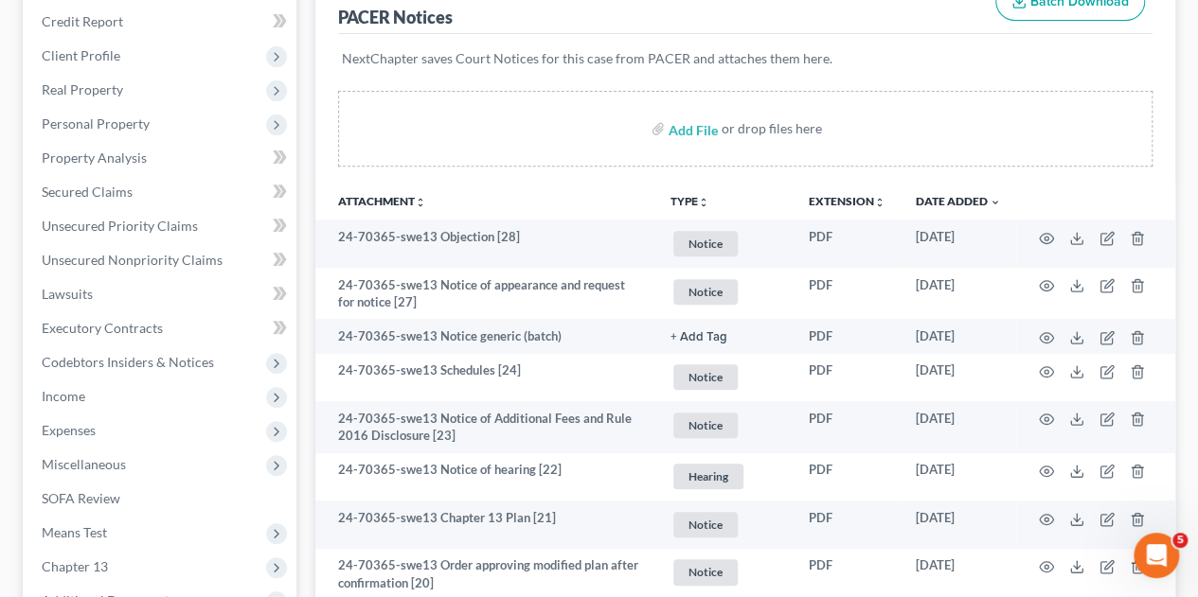
scroll to position [314, 0]
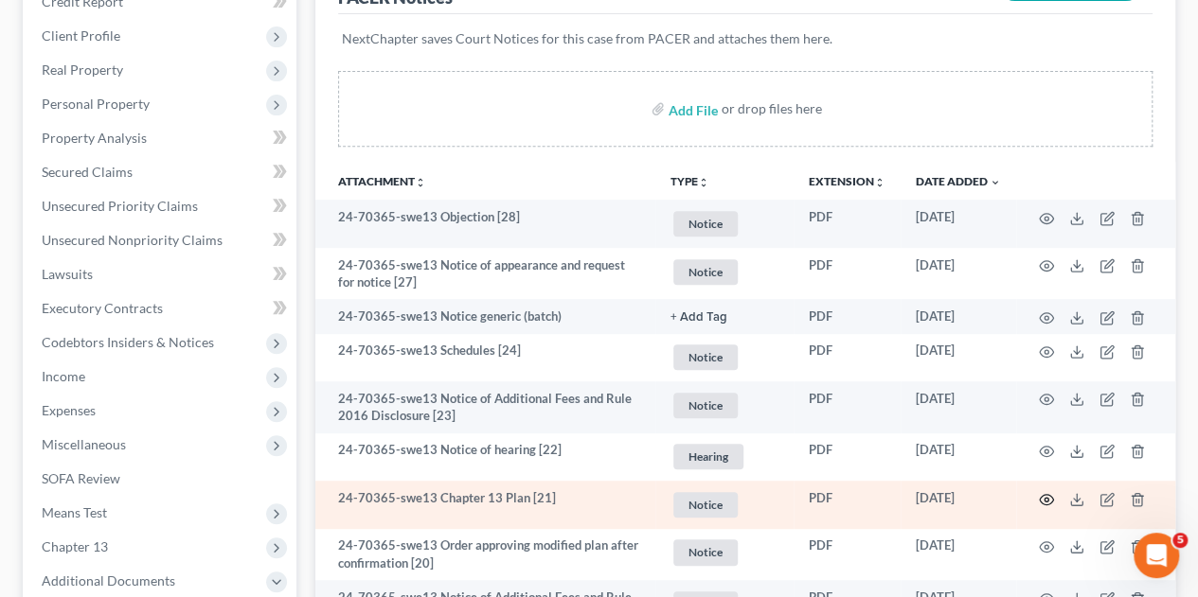
click at [1045, 492] on icon "button" at bounding box center [1045, 499] width 15 height 15
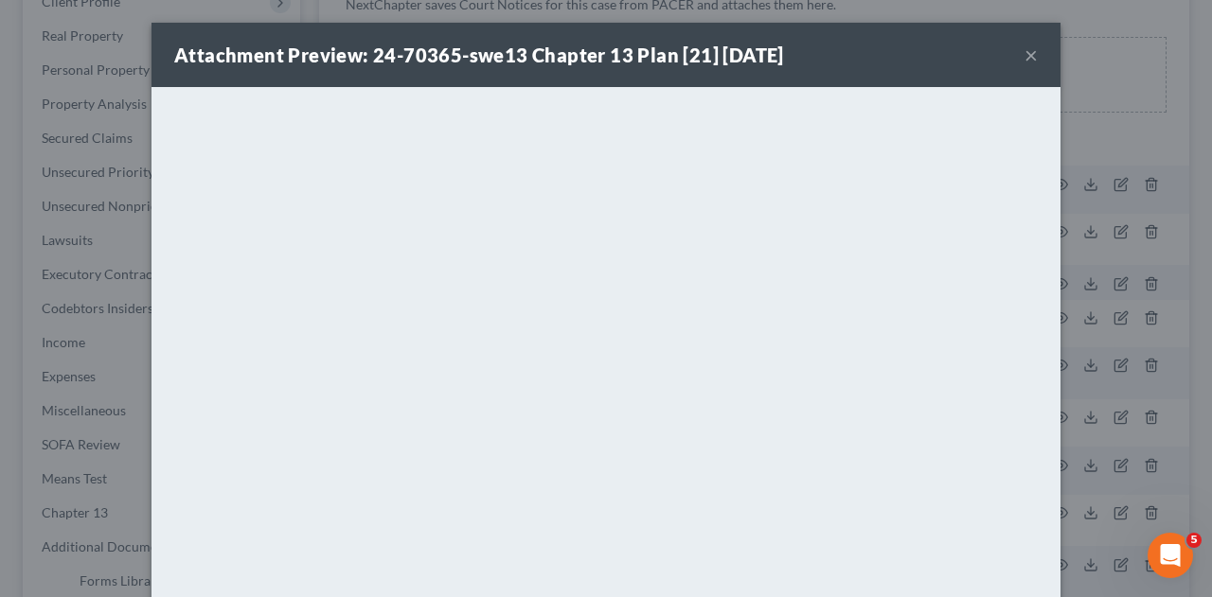
click at [1024, 56] on button "×" at bounding box center [1030, 55] width 13 height 23
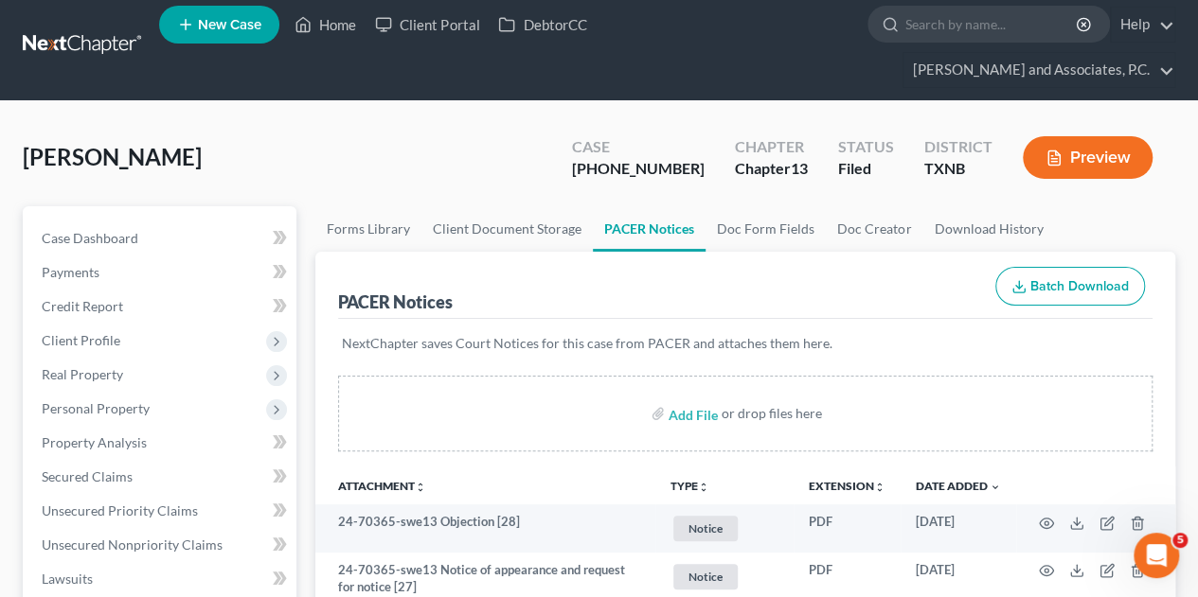
scroll to position [5, 0]
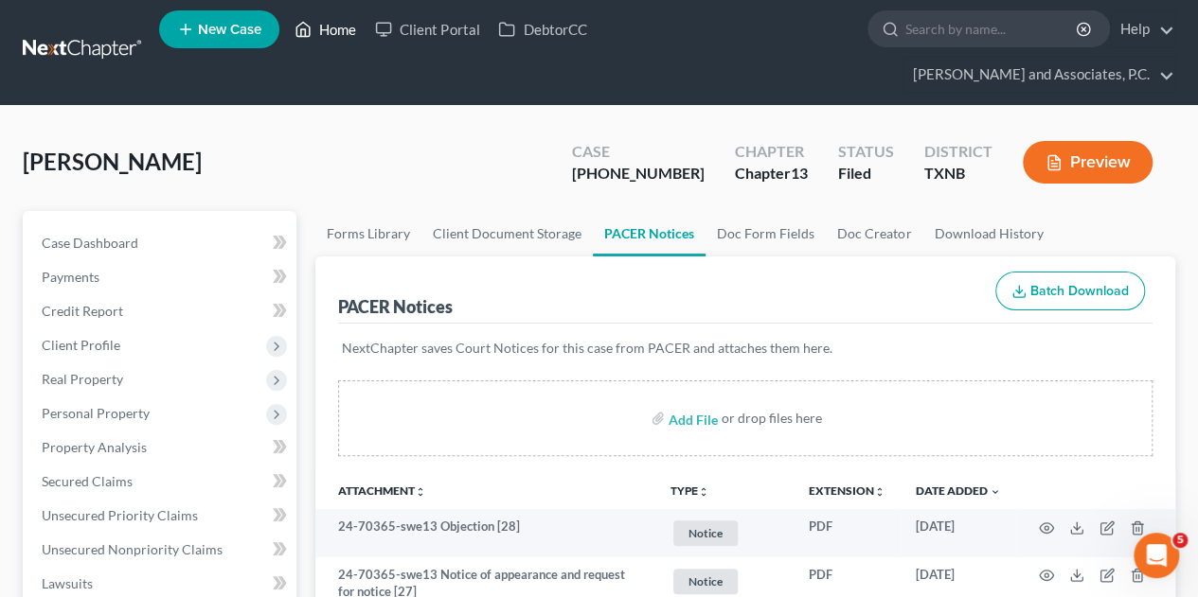
click at [337, 38] on link "Home" at bounding box center [325, 29] width 80 height 34
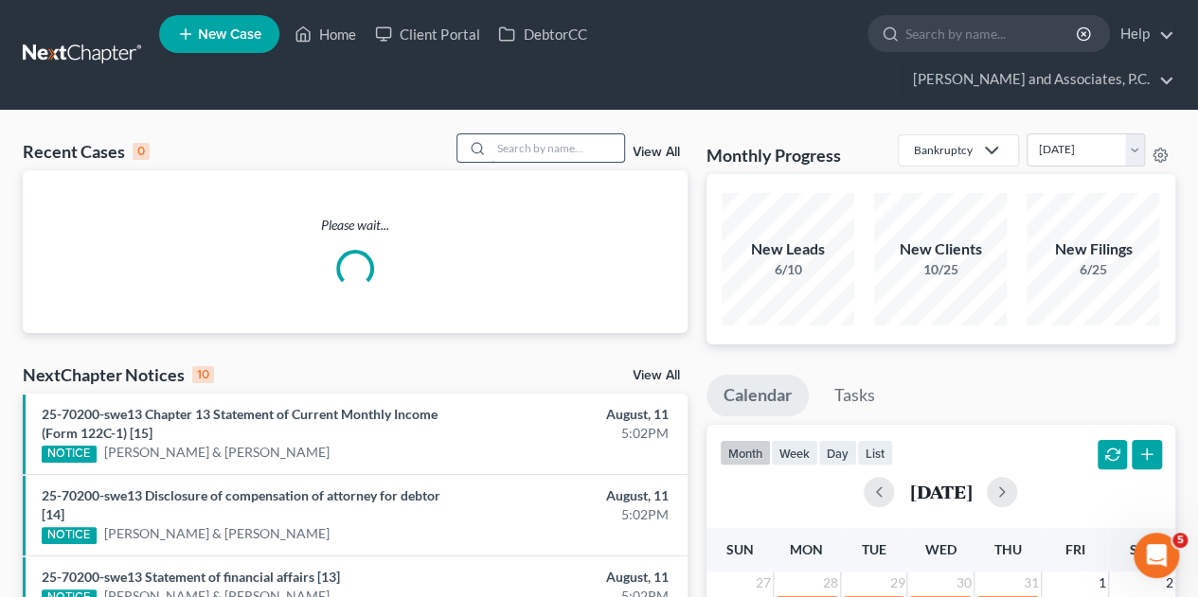
click at [507, 134] on input "search" at bounding box center [557, 147] width 133 height 27
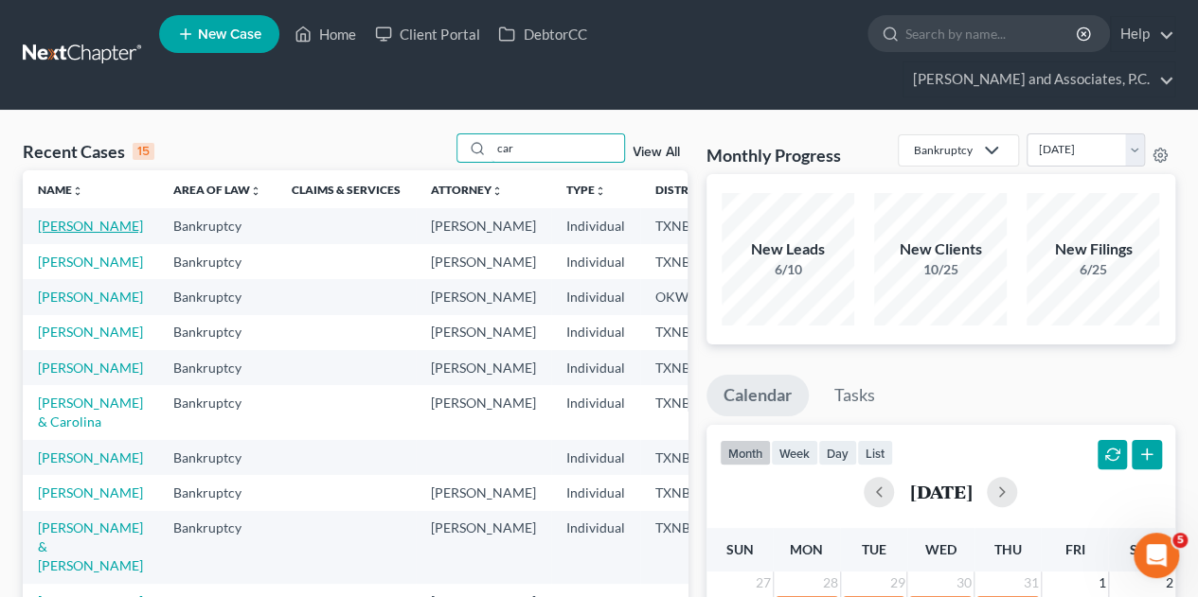
type input "car"
click at [82, 218] on link "Carson, Tari" at bounding box center [90, 226] width 105 height 16
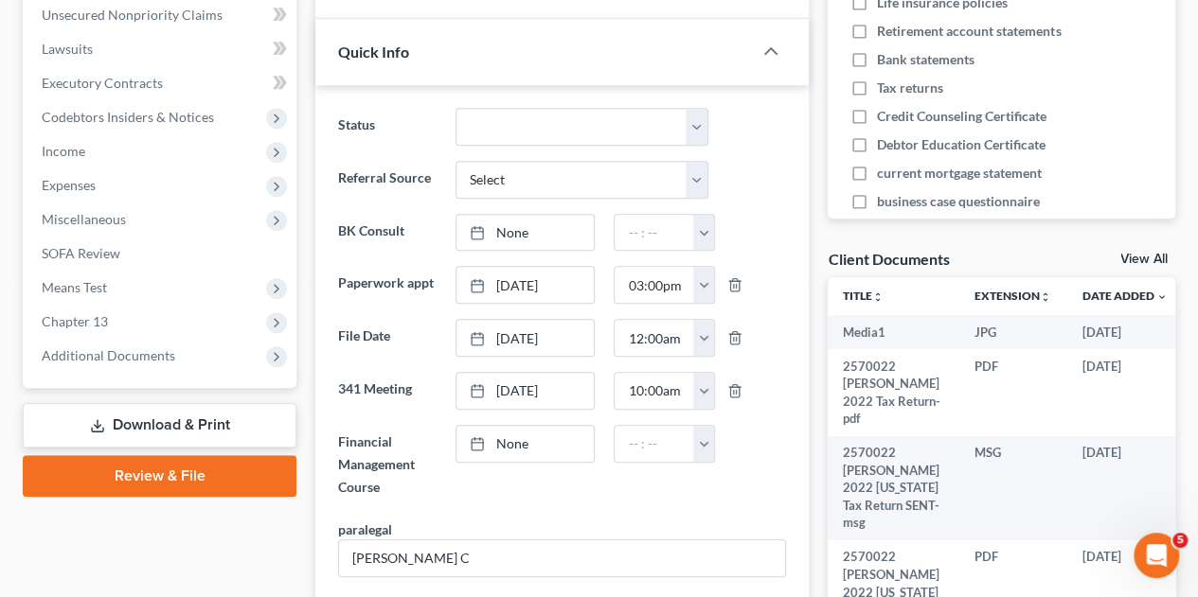
scroll to position [611, 0]
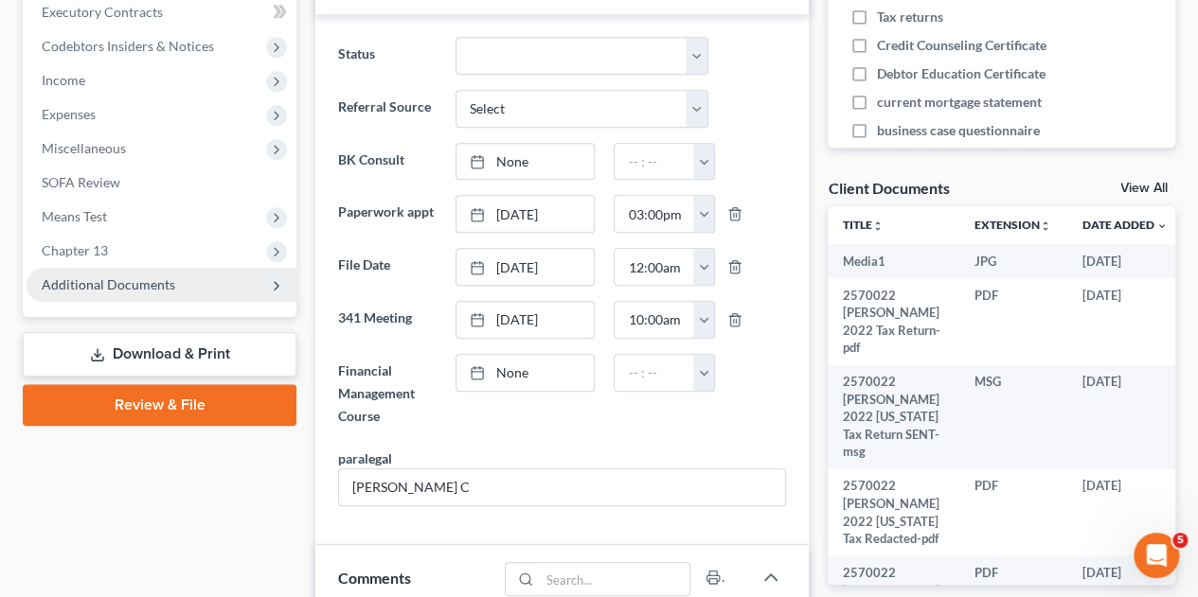
click at [134, 268] on span "Additional Documents" at bounding box center [162, 285] width 270 height 34
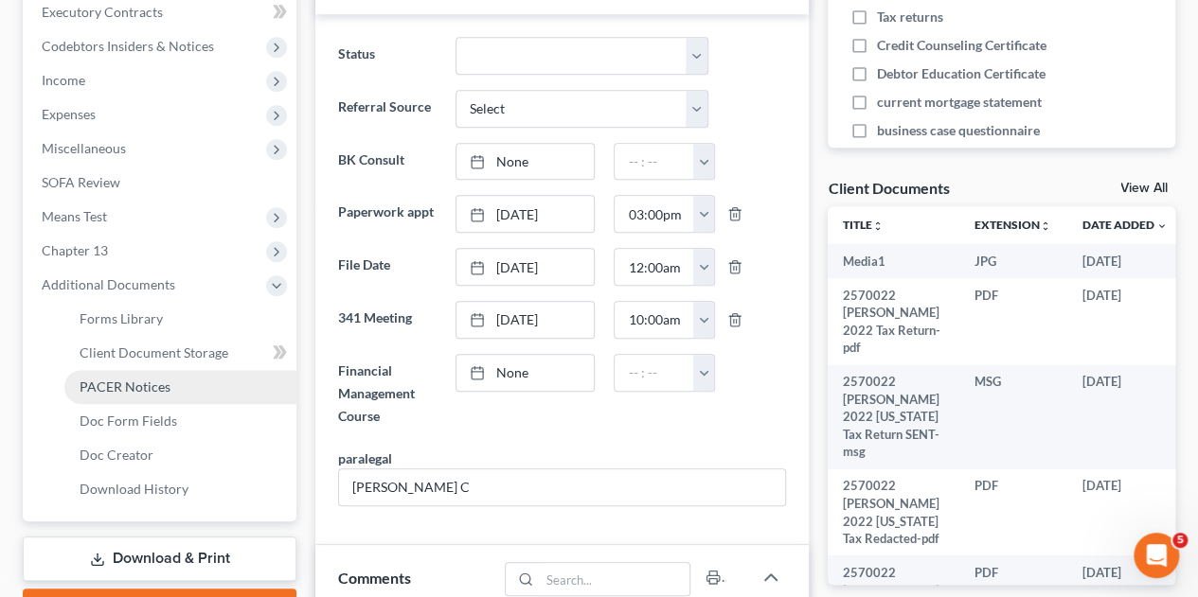
click at [125, 379] on span "PACER Notices" at bounding box center [125, 387] width 91 height 16
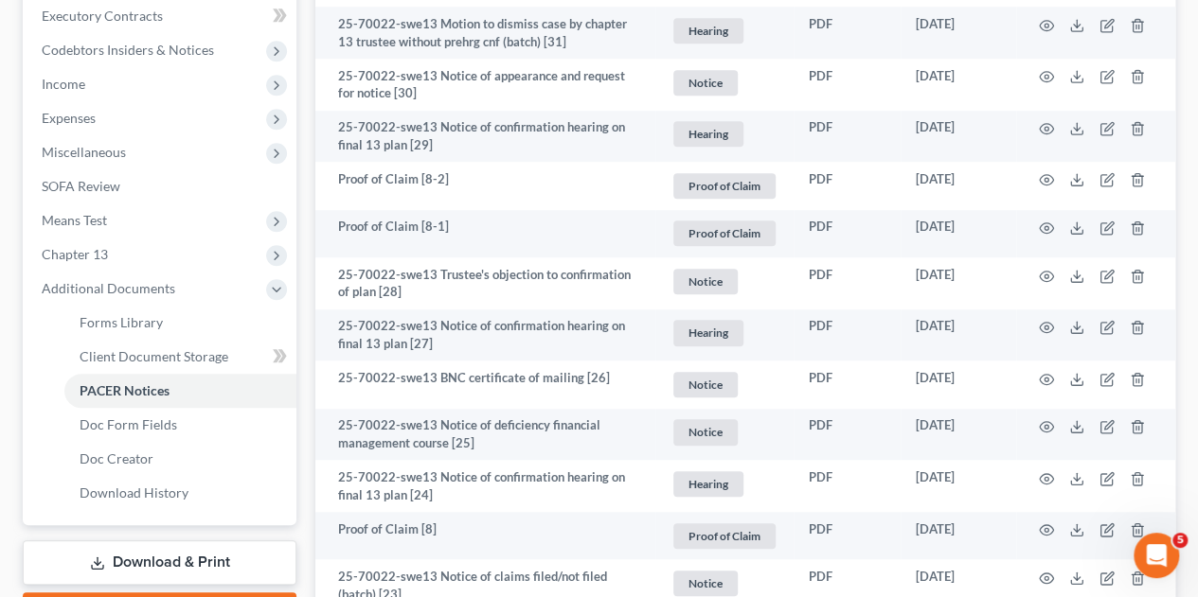
scroll to position [615, 0]
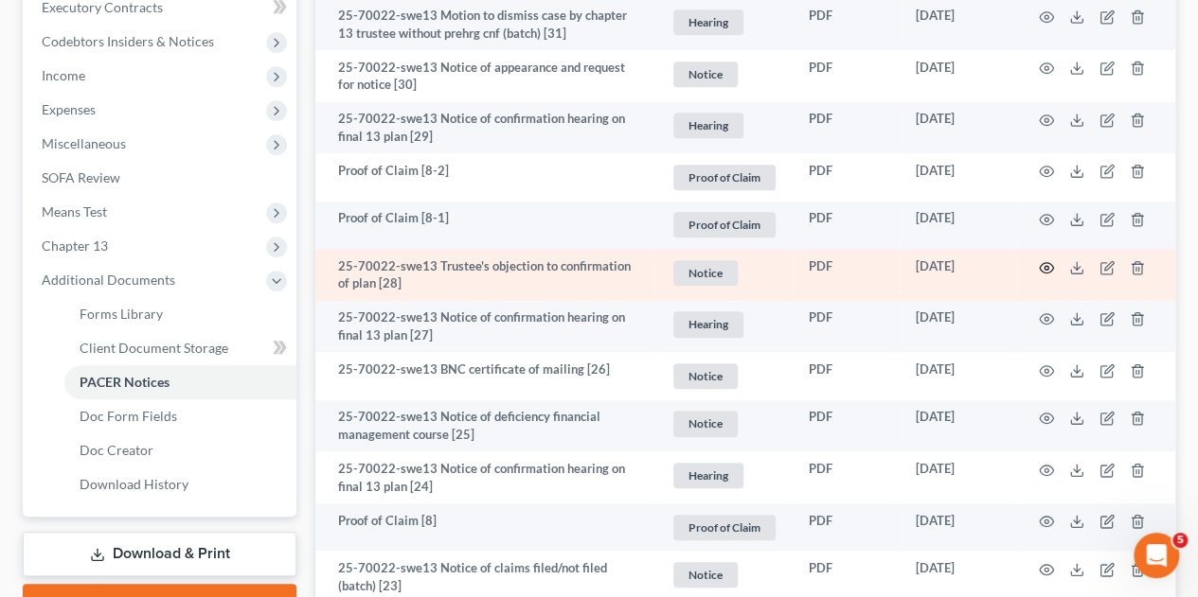
click at [1042, 260] on icon "button" at bounding box center [1045, 267] width 15 height 15
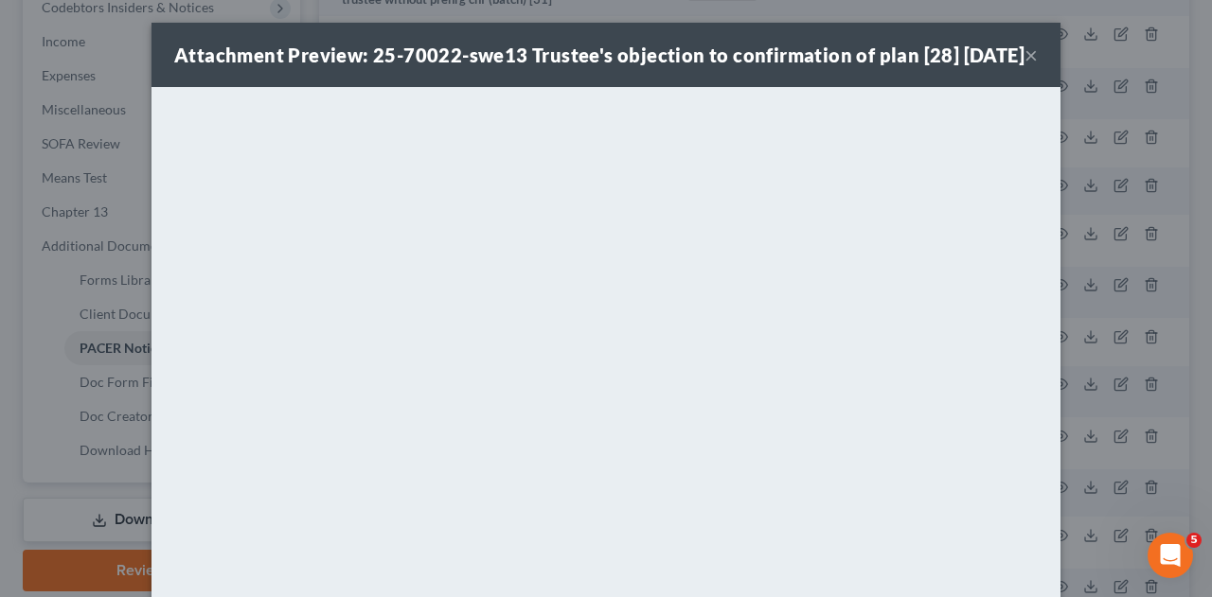
click at [1024, 66] on button "×" at bounding box center [1030, 55] width 13 height 23
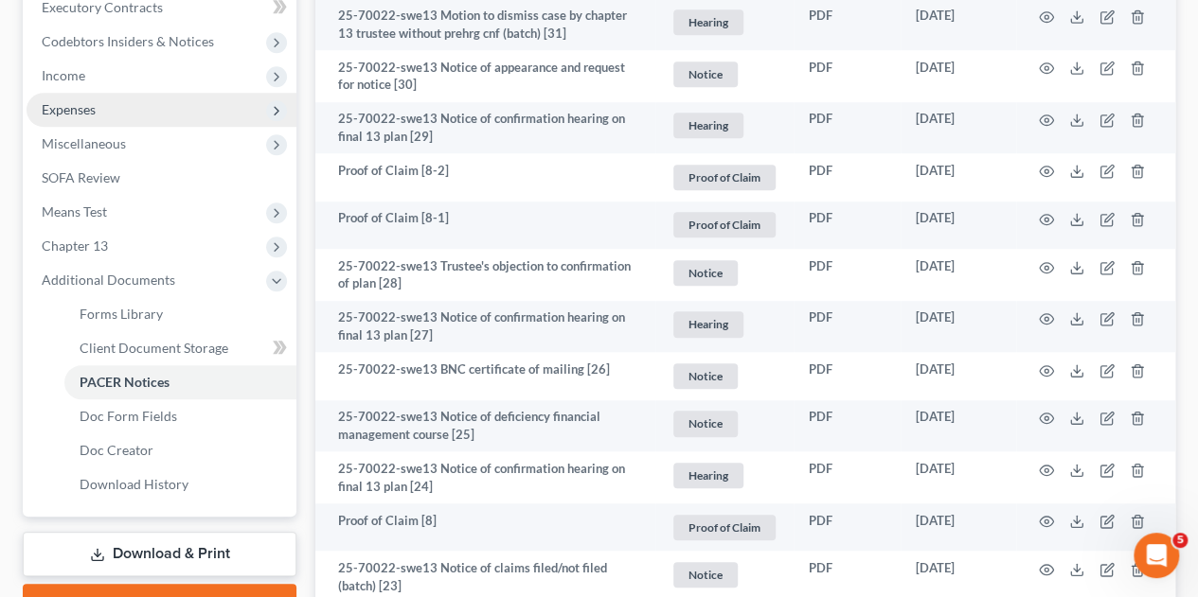
click at [84, 93] on span "Expenses" at bounding box center [162, 110] width 270 height 34
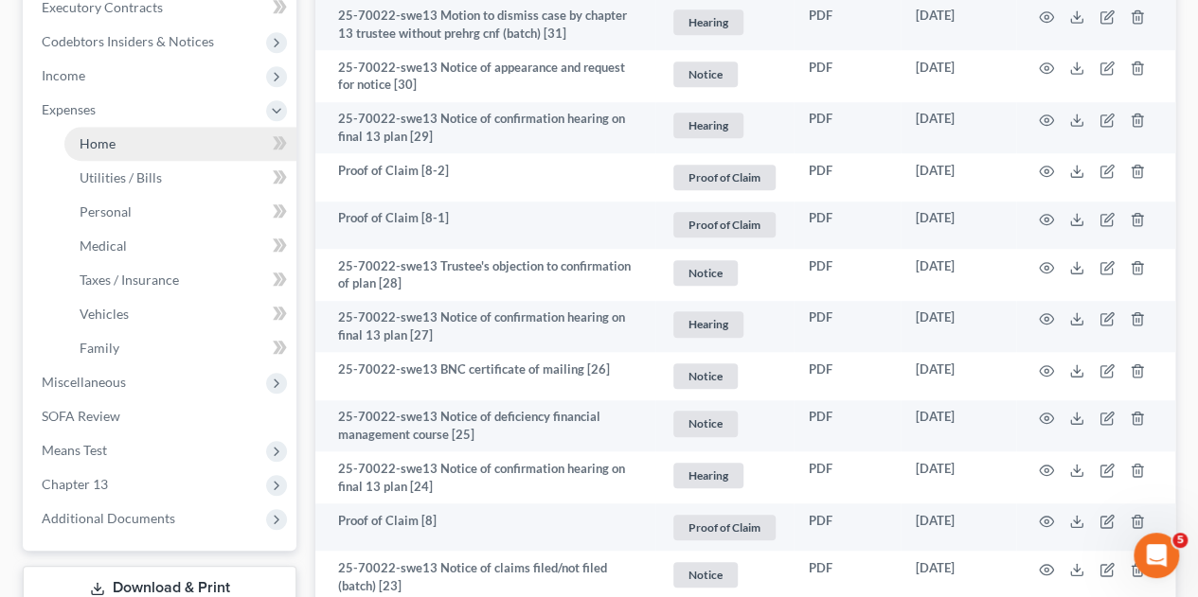
click at [93, 135] on span "Home" at bounding box center [98, 143] width 36 height 16
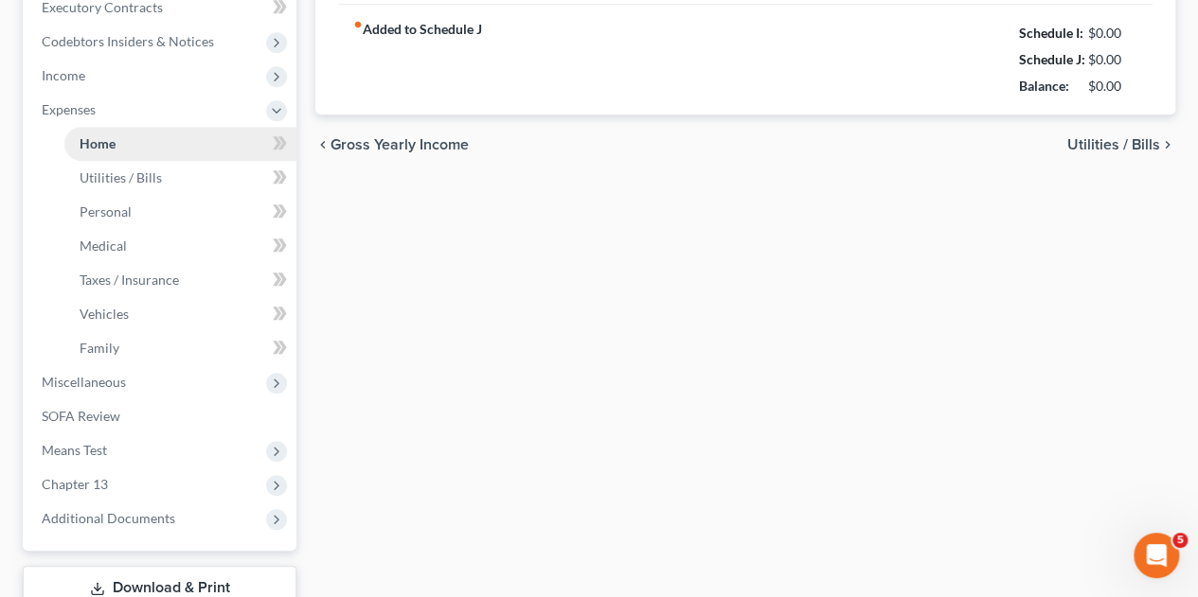
type input "0.00"
radio input "true"
type input "306.00"
type input "0.00"
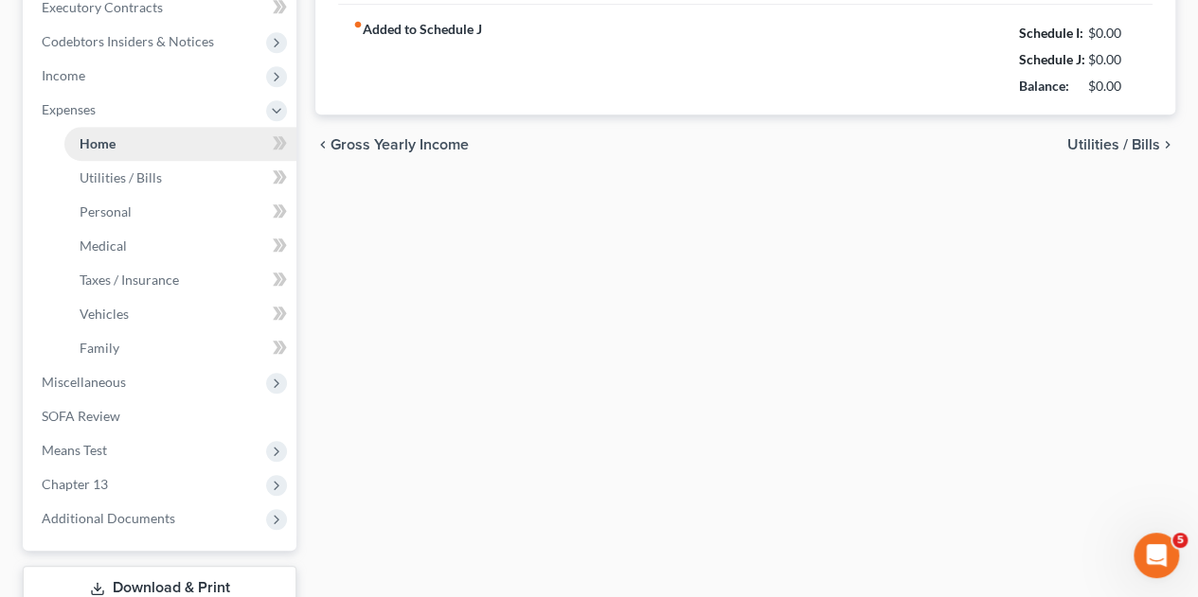
type input "0.00"
type input "100.00"
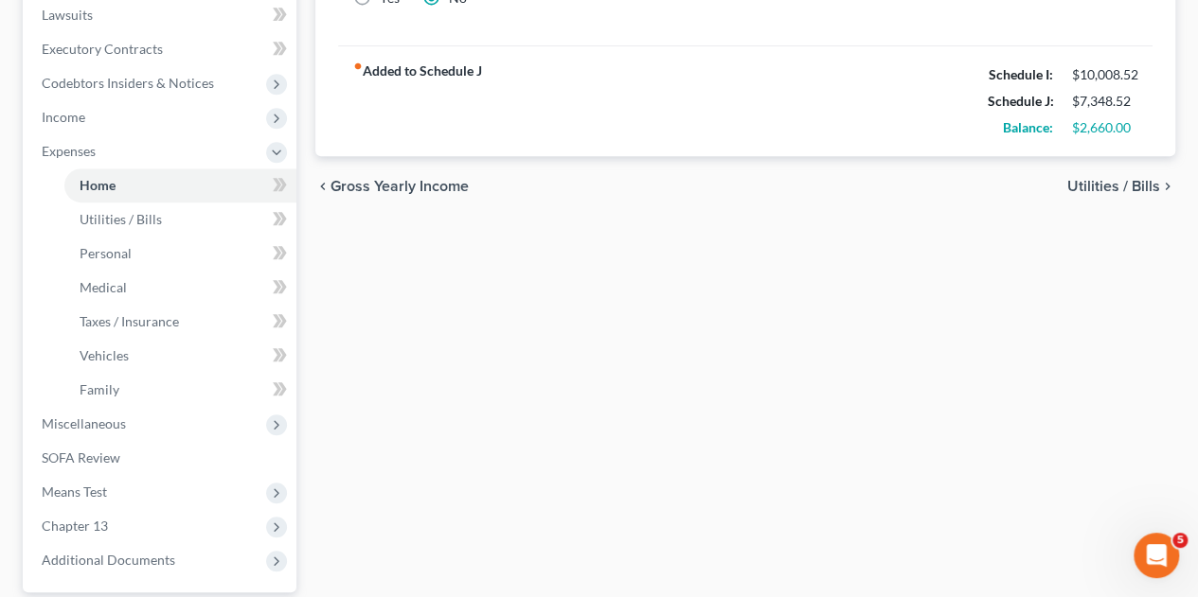
scroll to position [593, 0]
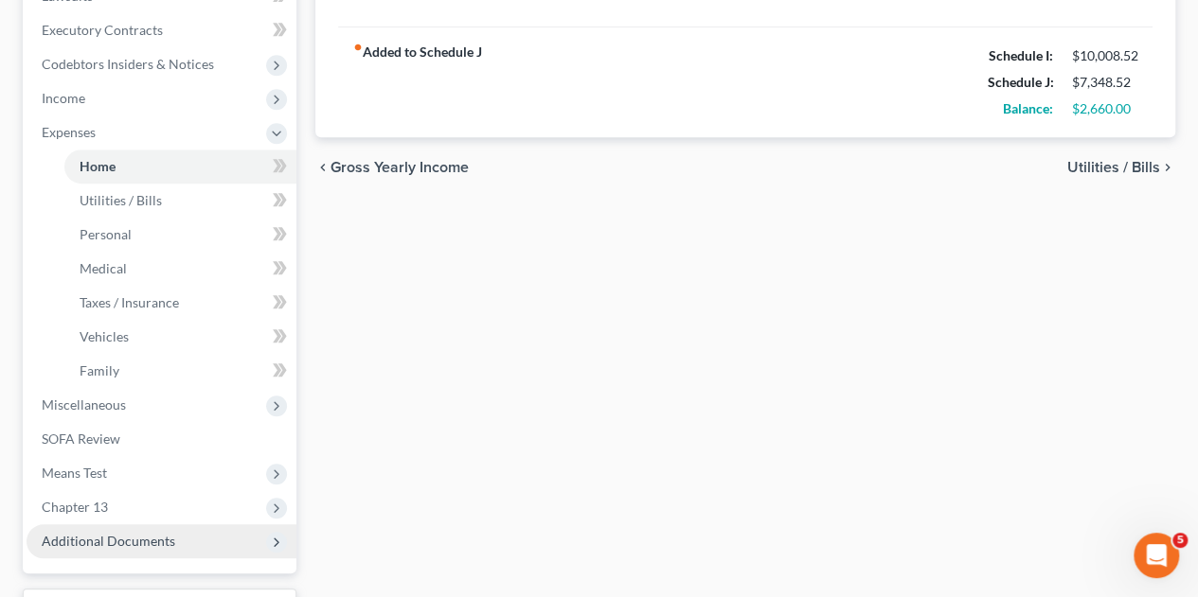
click at [99, 533] on span "Additional Documents" at bounding box center [108, 541] width 133 height 16
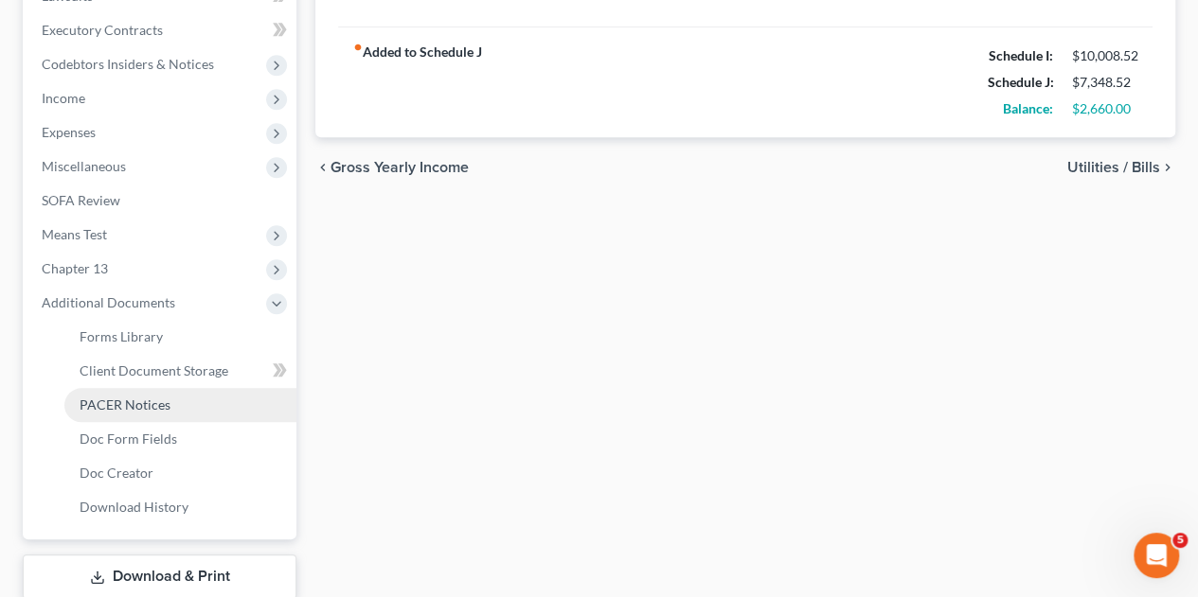
click at [129, 397] on span "PACER Notices" at bounding box center [125, 405] width 91 height 16
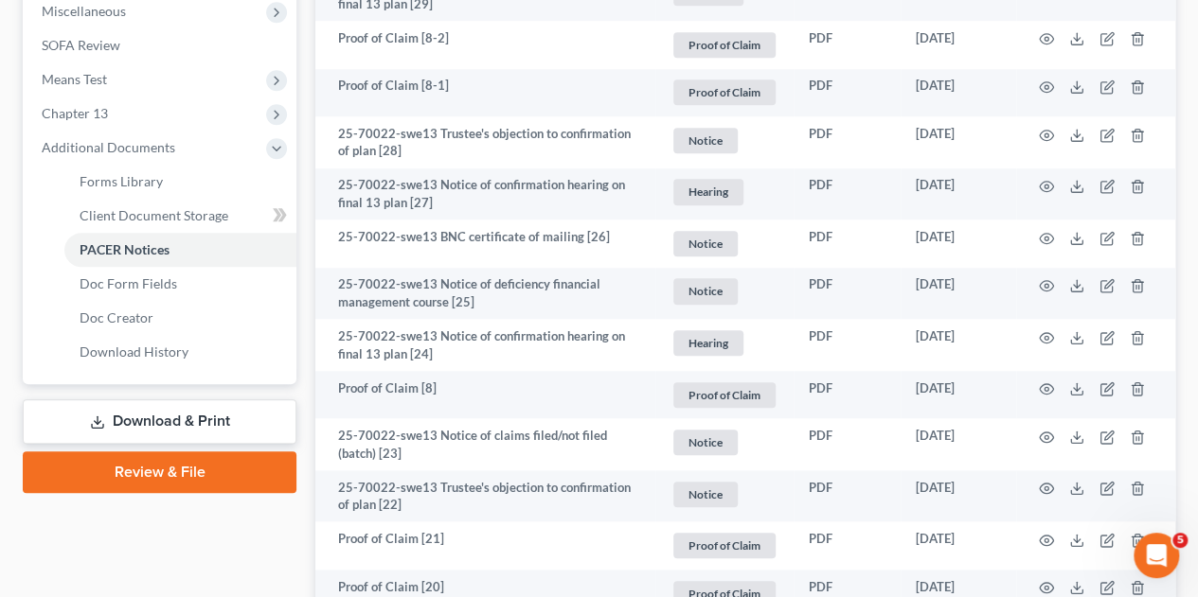
scroll to position [752, 0]
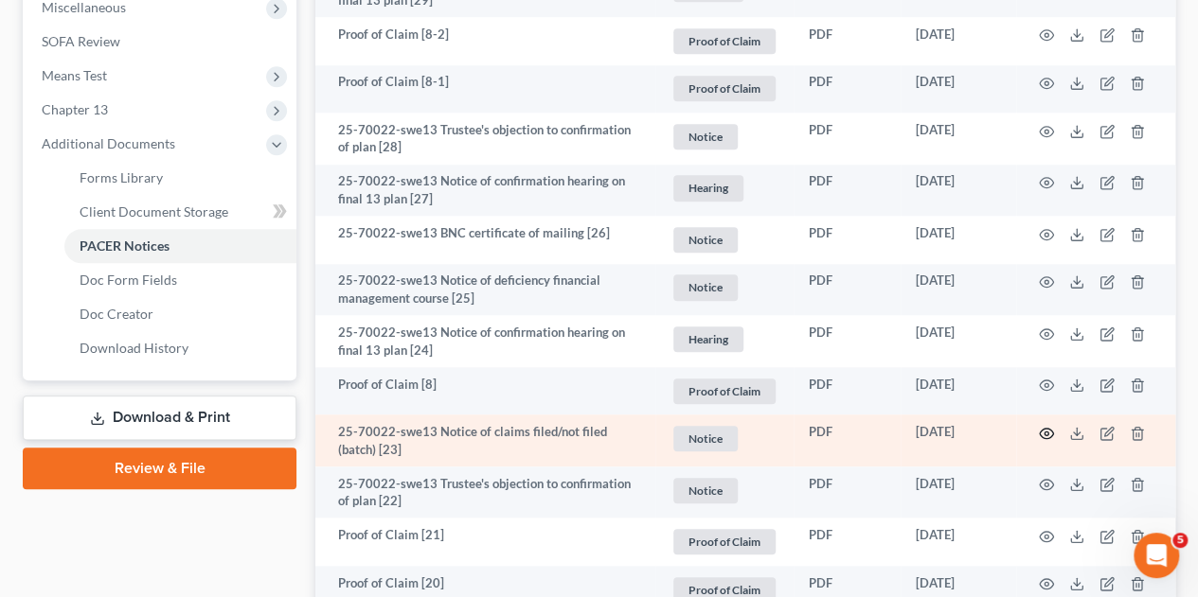
click at [1040, 426] on icon "button" at bounding box center [1045, 433] width 15 height 15
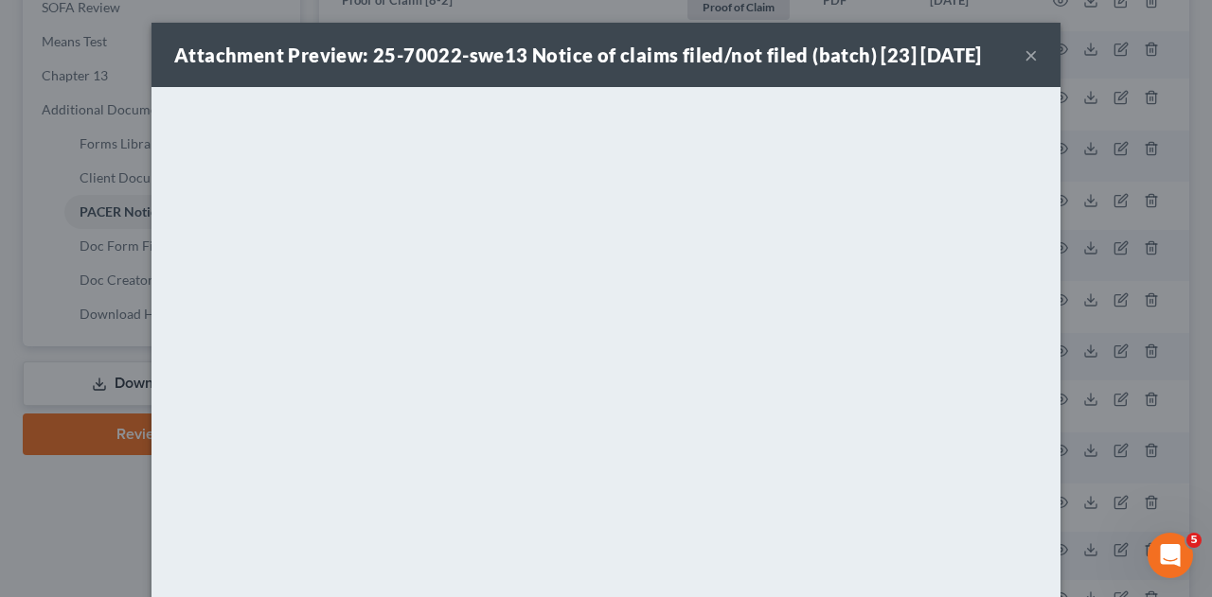
click at [1027, 54] on button "×" at bounding box center [1030, 55] width 13 height 23
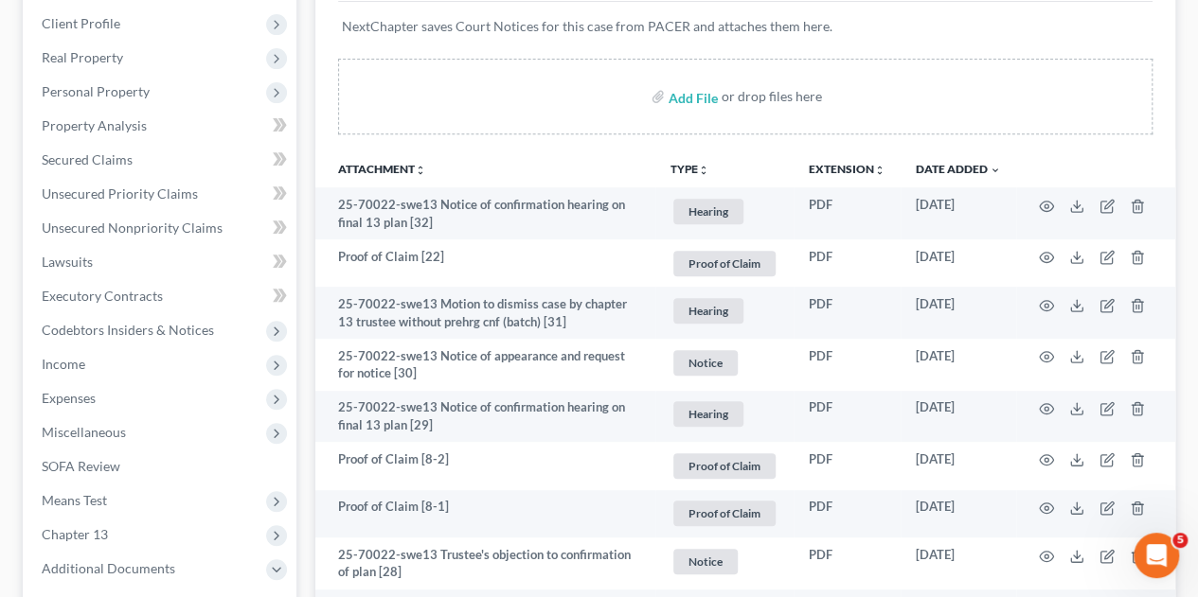
scroll to position [318, 0]
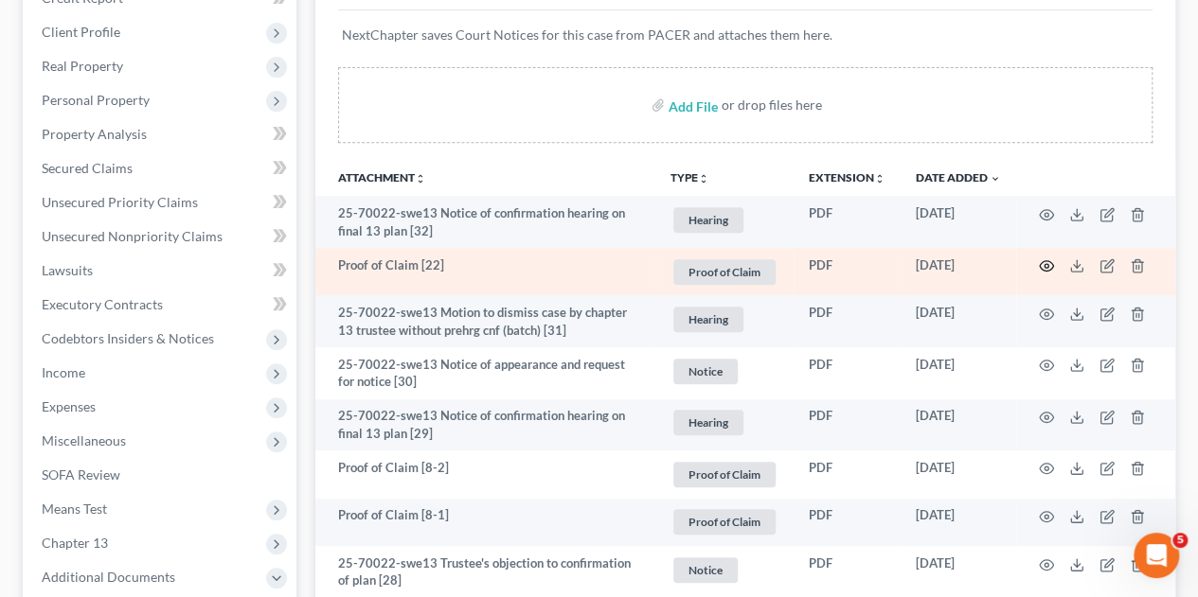
click at [1046, 258] on icon "button" at bounding box center [1045, 265] width 15 height 15
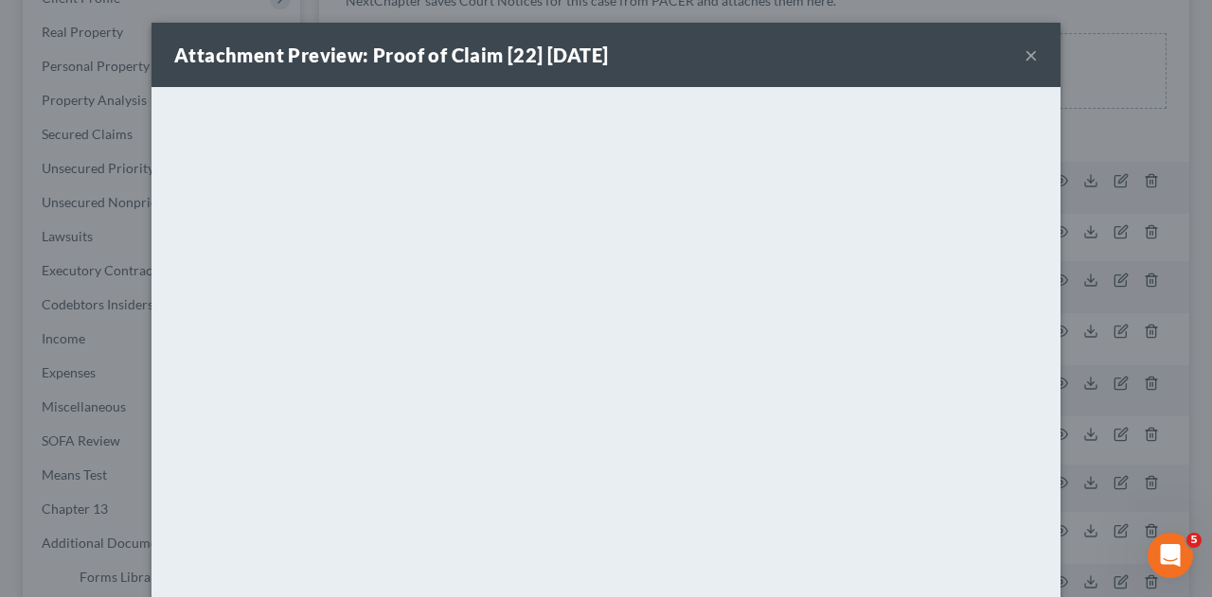
click at [1024, 60] on button "×" at bounding box center [1030, 55] width 13 height 23
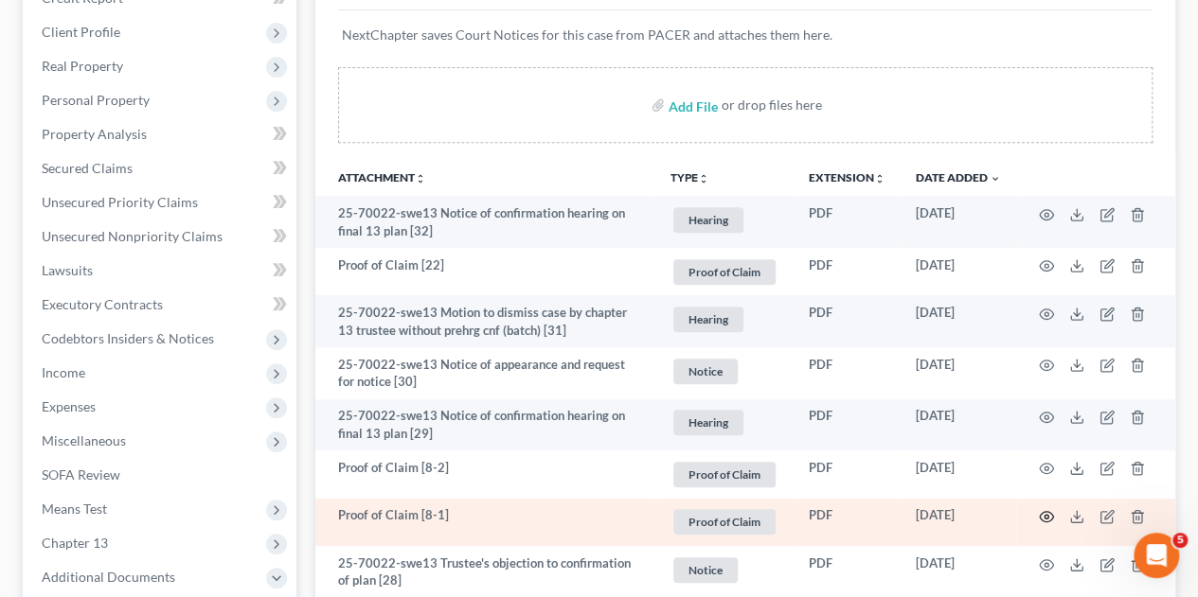
click at [1049, 509] on icon "button" at bounding box center [1045, 516] width 15 height 15
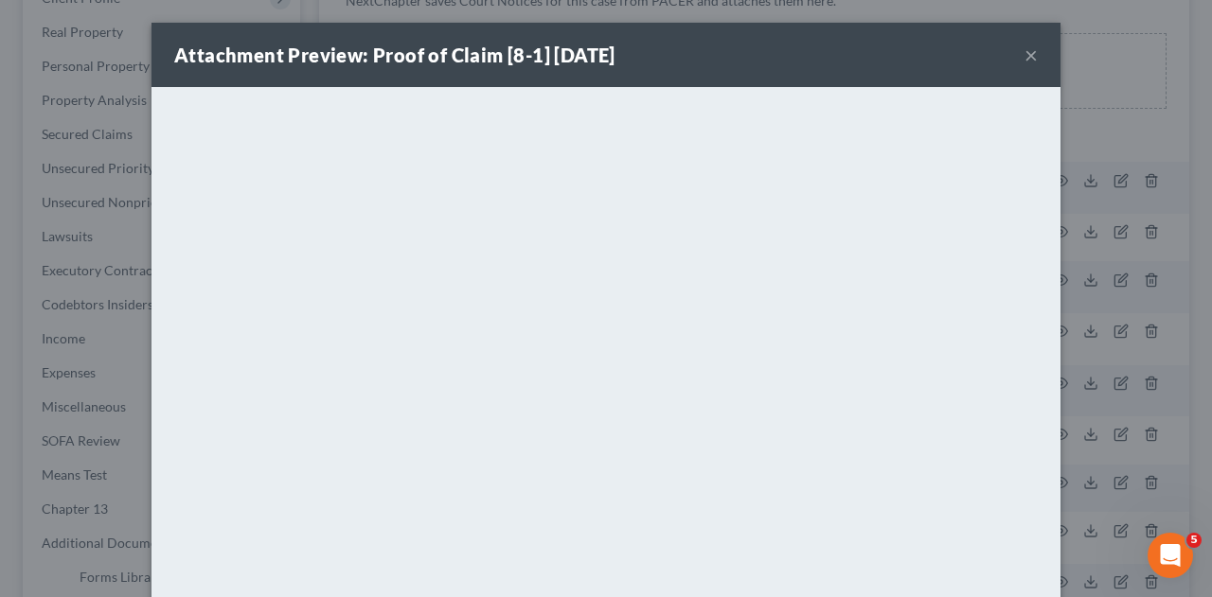
click at [1028, 52] on button "×" at bounding box center [1030, 55] width 13 height 23
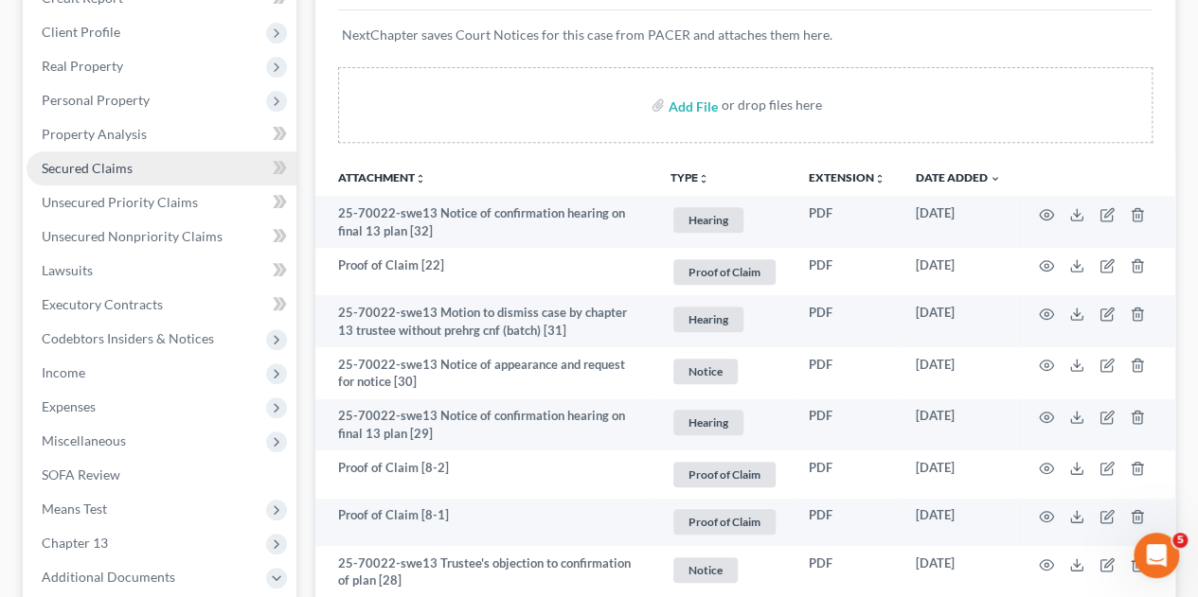
click at [94, 160] on span "Secured Claims" at bounding box center [87, 168] width 91 height 16
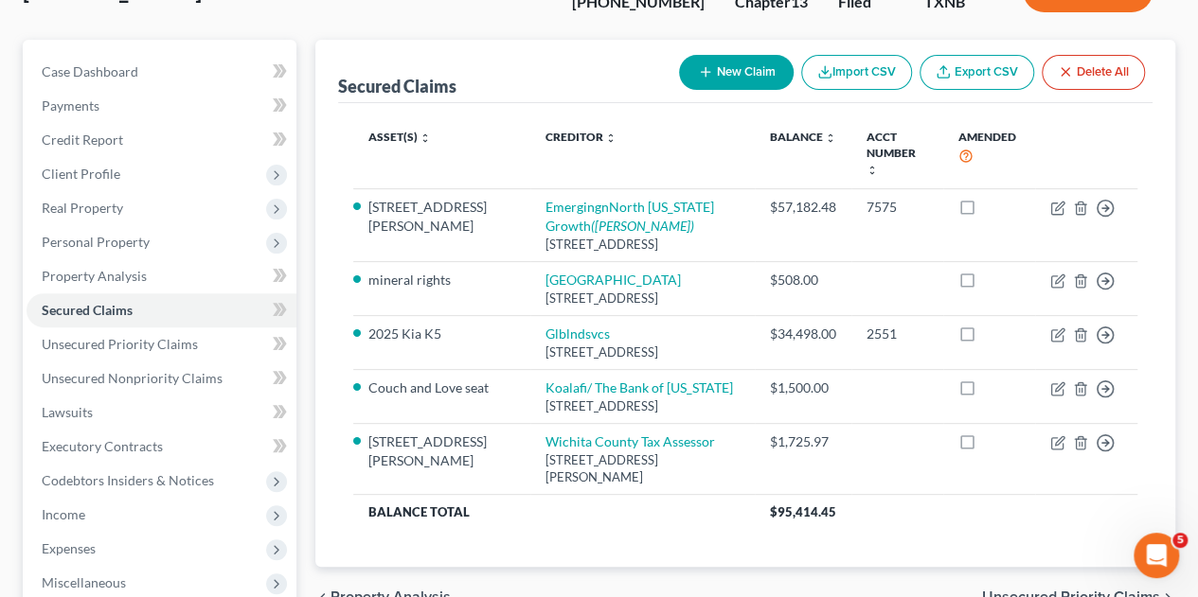
scroll to position [178, 0]
